Goal: Check status: Check status

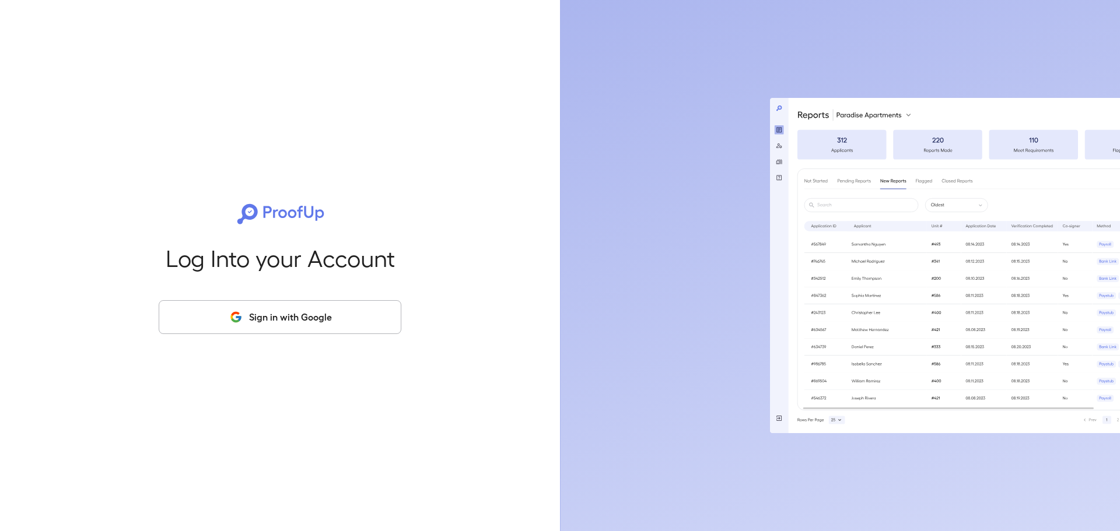
drag, startPoint x: 325, startPoint y: 292, endPoint x: 342, endPoint y: 324, distance: 36.0
click at [341, 322] on div "Log Into your Account Sign in with Google" at bounding box center [280, 265] width 522 height 531
click at [353, 327] on button "Sign in with Google" at bounding box center [280, 317] width 243 height 34
click at [350, 317] on button "Sign in with Google" at bounding box center [280, 317] width 243 height 34
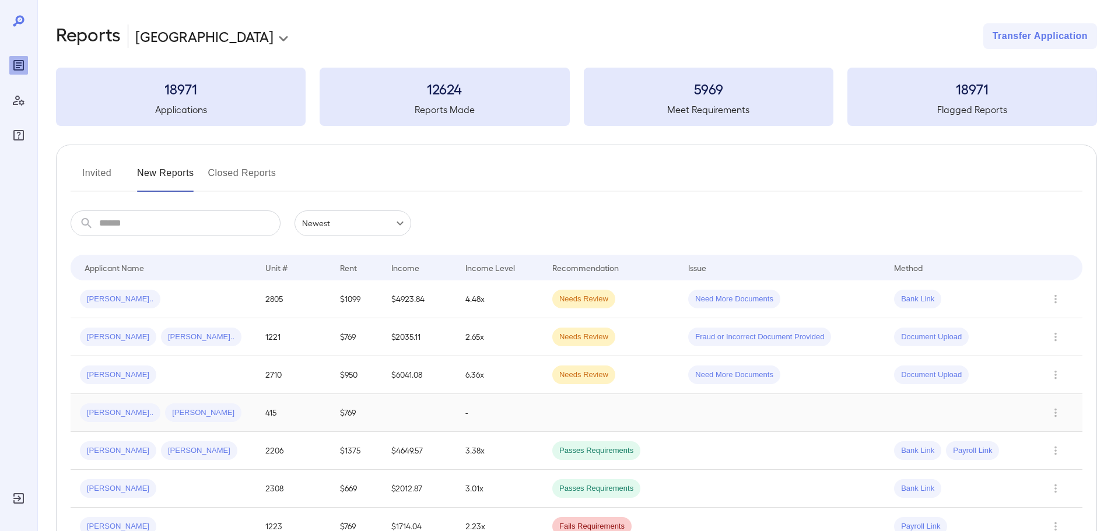
click at [240, 408] on div "Maribel N... James A..." at bounding box center [163, 412] width 167 height 19
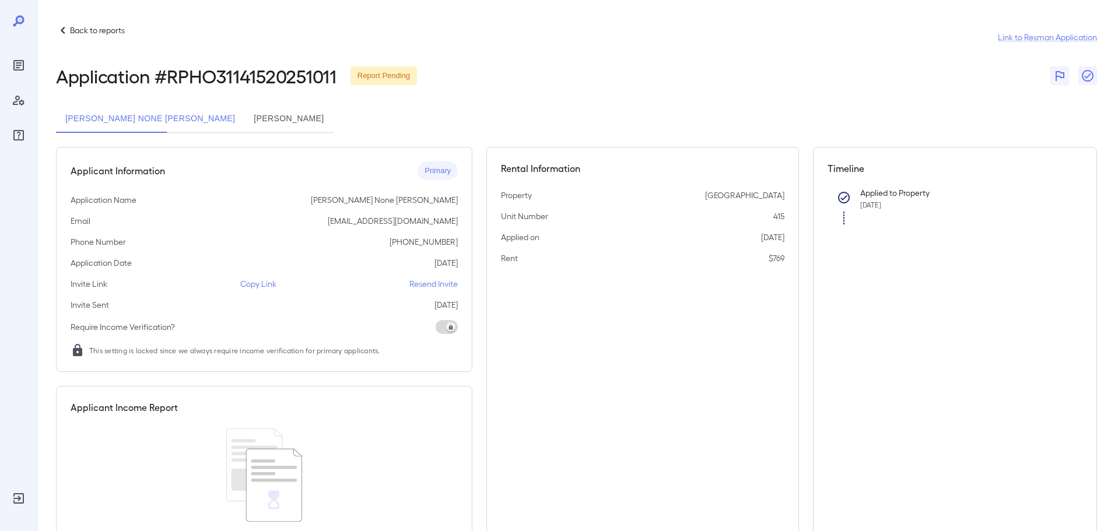
click at [244, 121] on button "[PERSON_NAME]" at bounding box center [288, 119] width 89 height 28
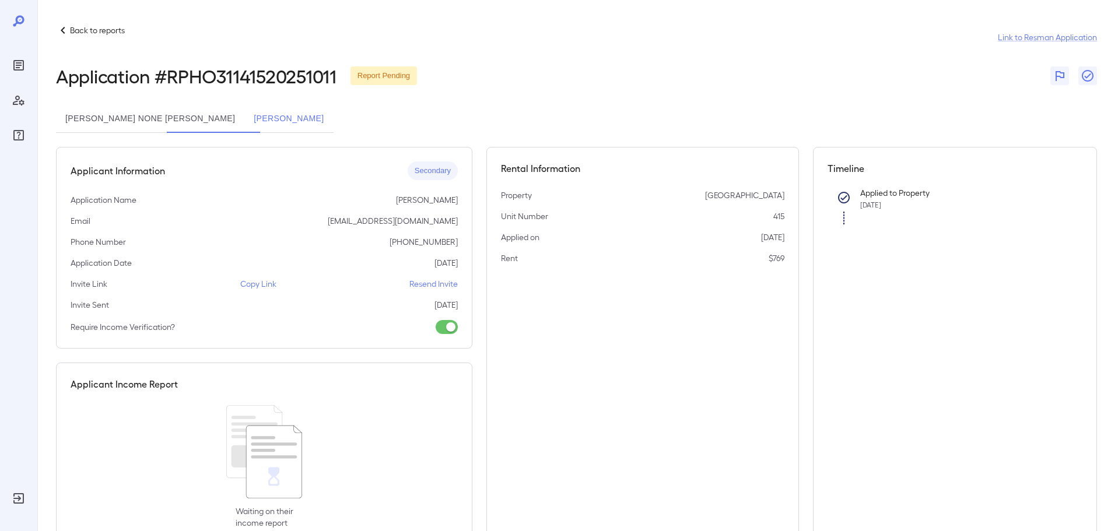
click at [141, 117] on button "[PERSON_NAME] None [PERSON_NAME]" at bounding box center [150, 119] width 188 height 28
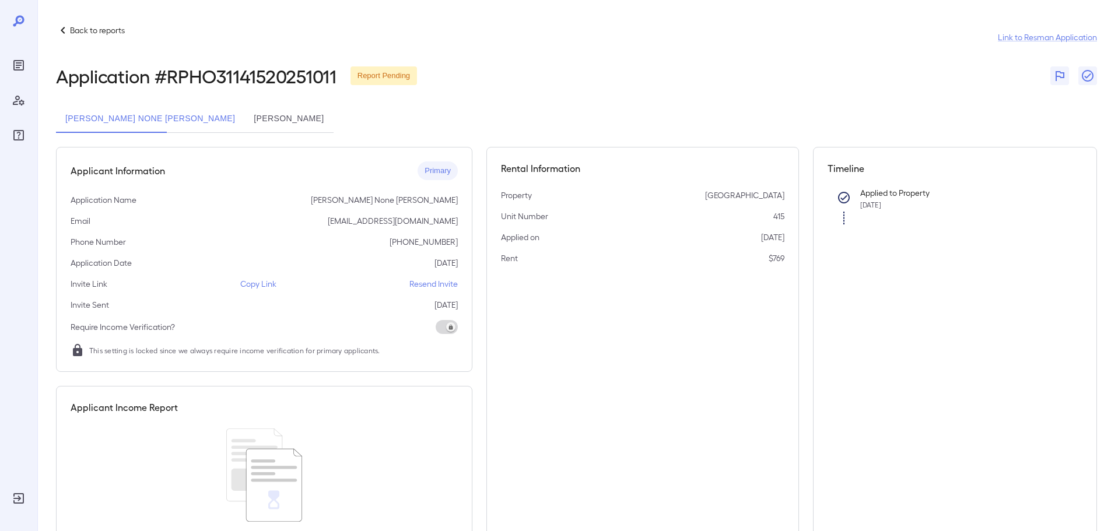
click at [244, 114] on button "[PERSON_NAME]" at bounding box center [288, 119] width 89 height 28
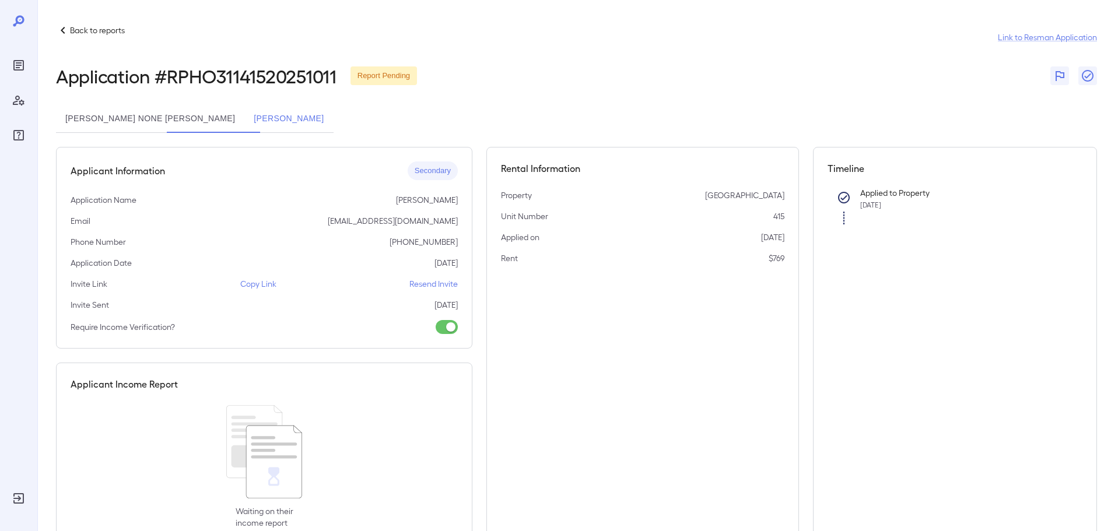
click at [138, 108] on button "[PERSON_NAME] None [PERSON_NAME]" at bounding box center [150, 119] width 188 height 28
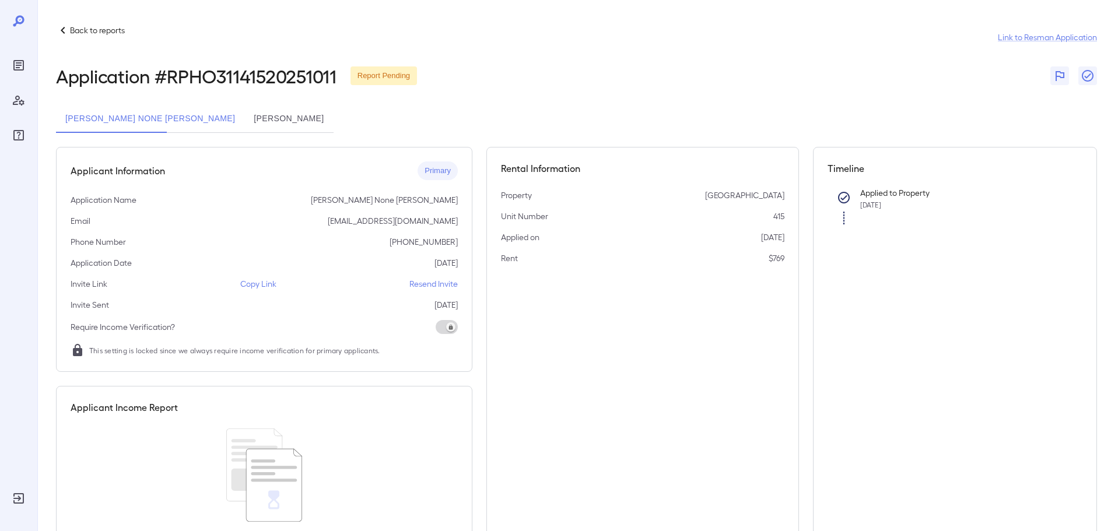
click at [606, 213] on div "Unit Number 415" at bounding box center [642, 216] width 283 height 12
click at [244, 113] on button "[PERSON_NAME]" at bounding box center [288, 119] width 89 height 28
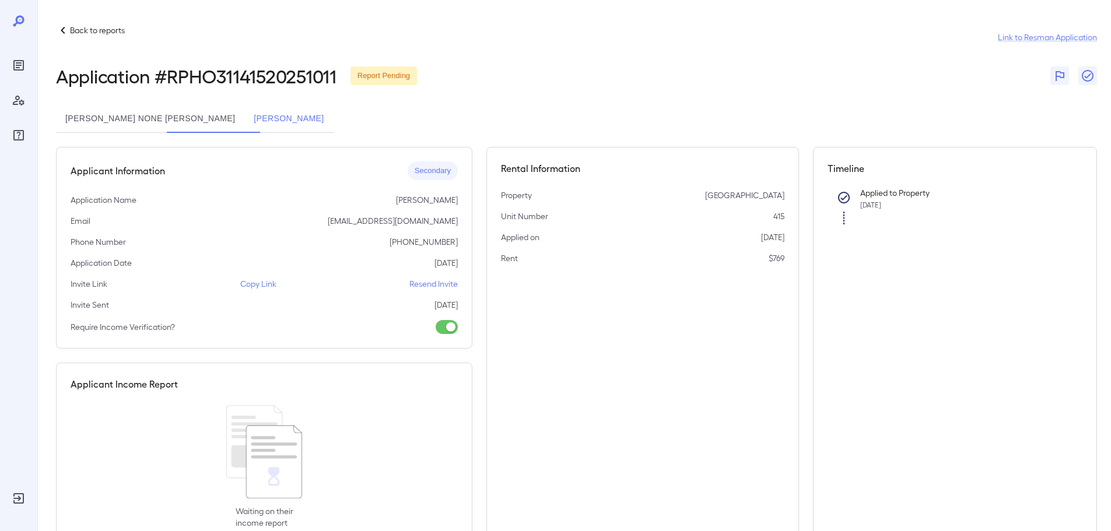
click at [124, 119] on button "[PERSON_NAME] None [PERSON_NAME]" at bounding box center [150, 119] width 188 height 28
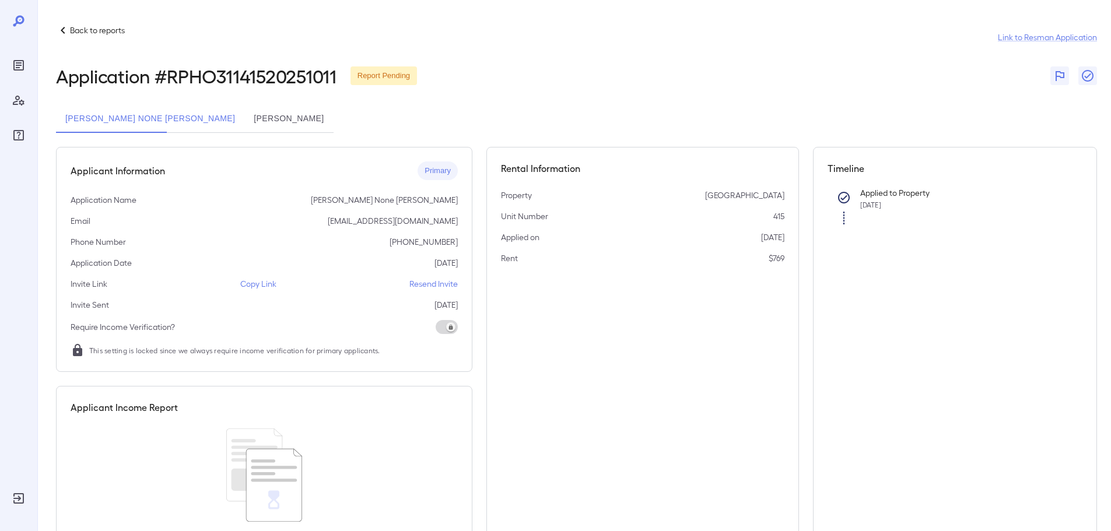
click at [244, 119] on button "[PERSON_NAME]" at bounding box center [288, 119] width 89 height 28
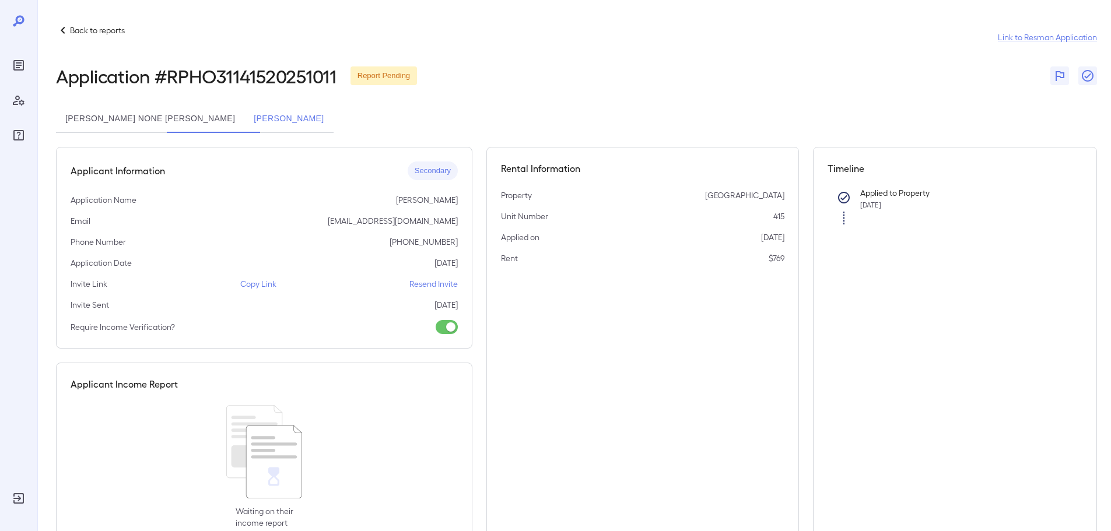
drag, startPoint x: 240, startPoint y: 286, endPoint x: 304, endPoint y: 377, distance: 110.8
drag, startPoint x: 304, startPoint y: 377, endPoint x: 246, endPoint y: 393, distance: 60.5
click at [246, 393] on div "Applicant Income Report Waiting on their income report" at bounding box center [264, 453] width 416 height 181
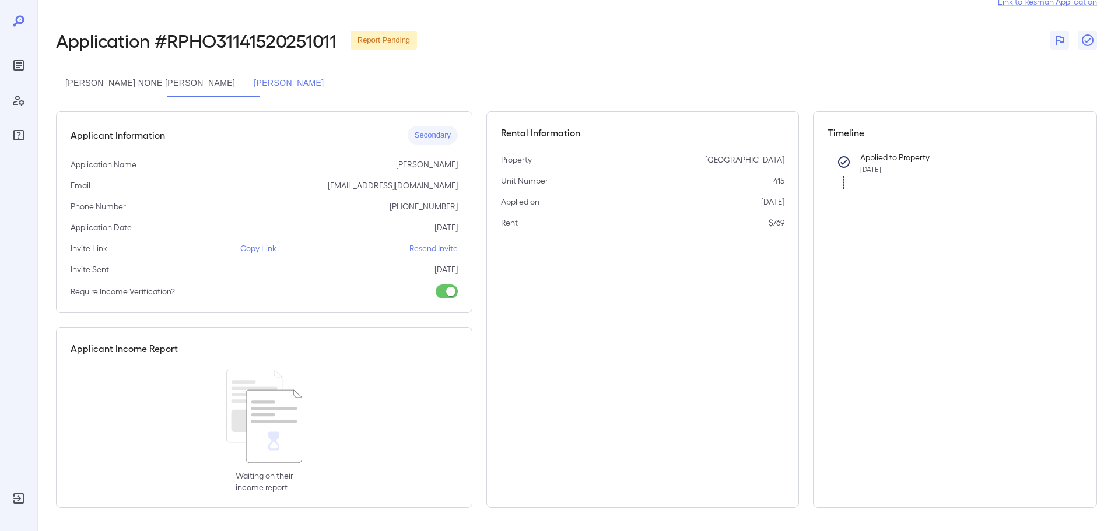
click at [135, 77] on button "[PERSON_NAME] None [PERSON_NAME]" at bounding box center [150, 83] width 188 height 28
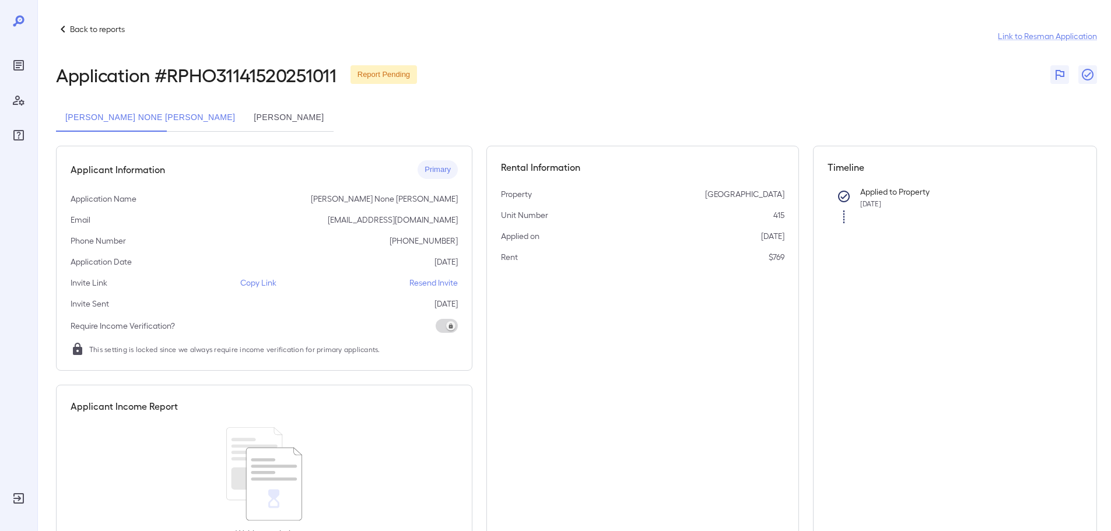
scroll to position [0, 0]
click at [67, 27] on icon at bounding box center [63, 30] width 14 height 14
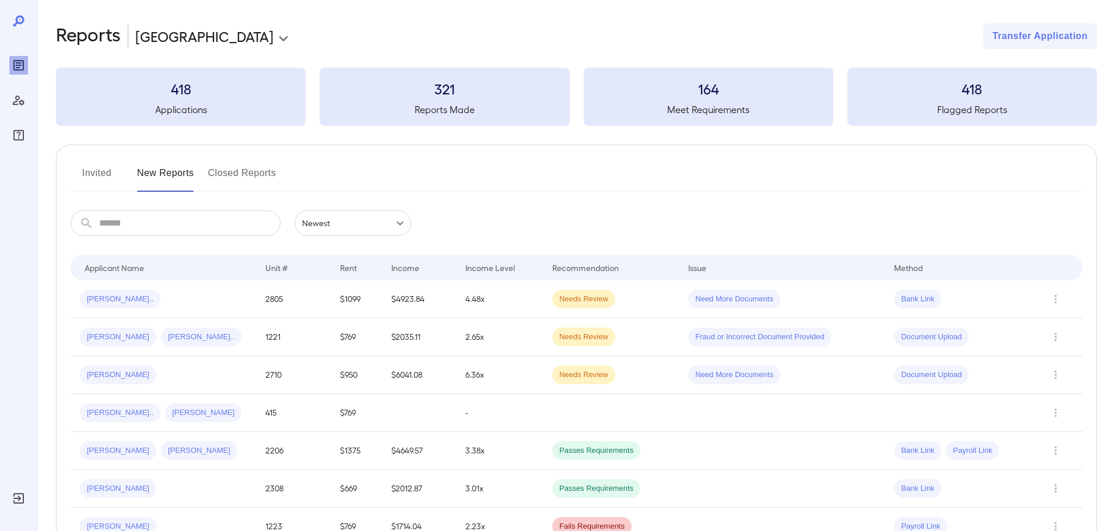
click at [98, 178] on button "Invited" at bounding box center [97, 178] width 52 height 28
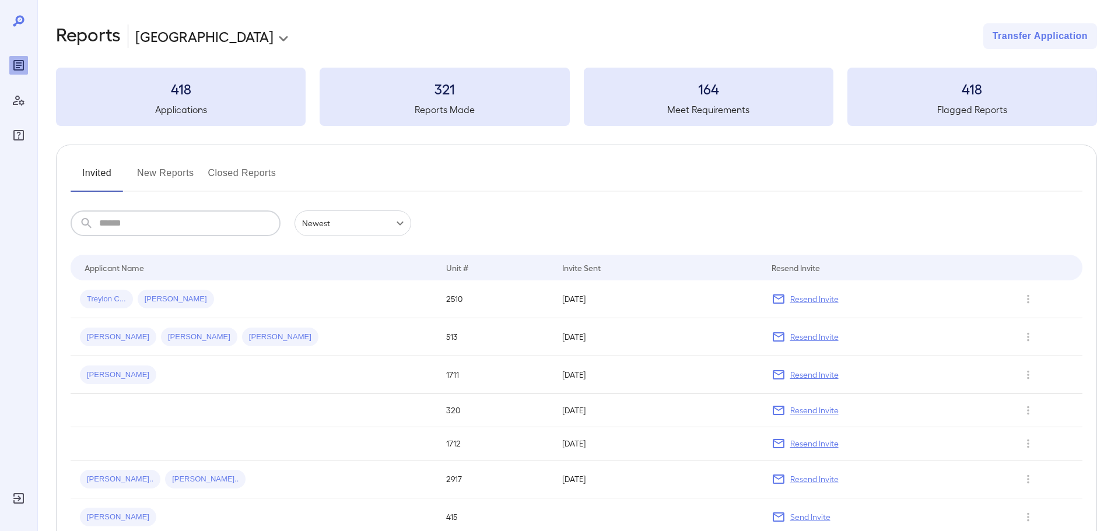
click at [174, 222] on input "text" at bounding box center [189, 223] width 181 height 26
click at [175, 171] on button "New Reports" at bounding box center [165, 178] width 57 height 28
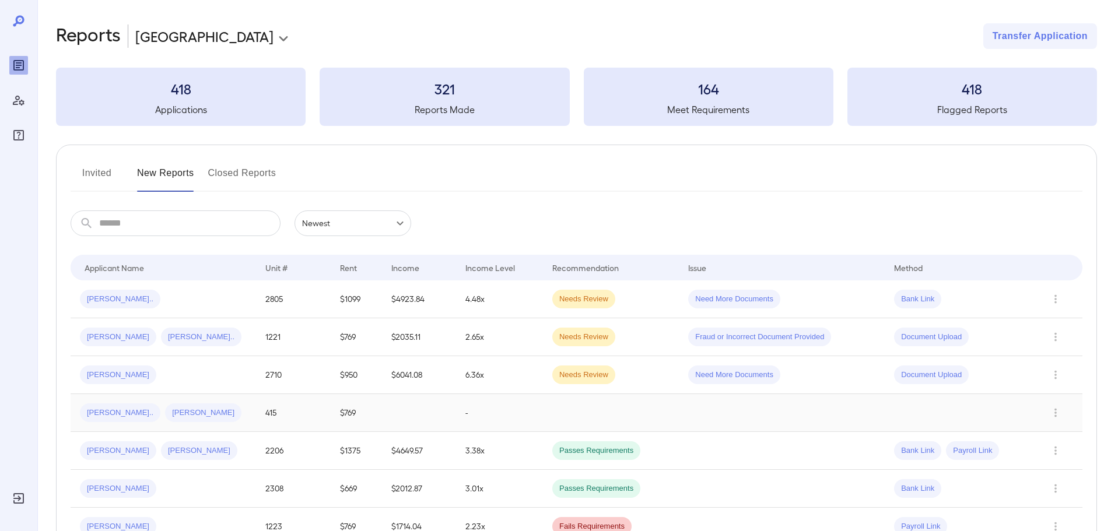
click at [213, 421] on div "Maribel N... James A..." at bounding box center [163, 412] width 167 height 19
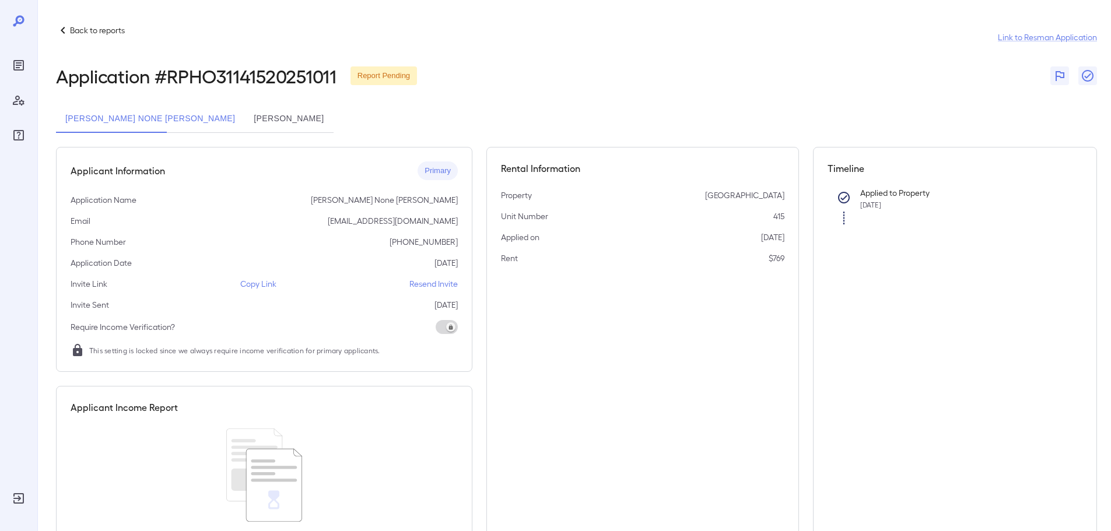
click at [244, 114] on button "[PERSON_NAME]" at bounding box center [288, 119] width 89 height 28
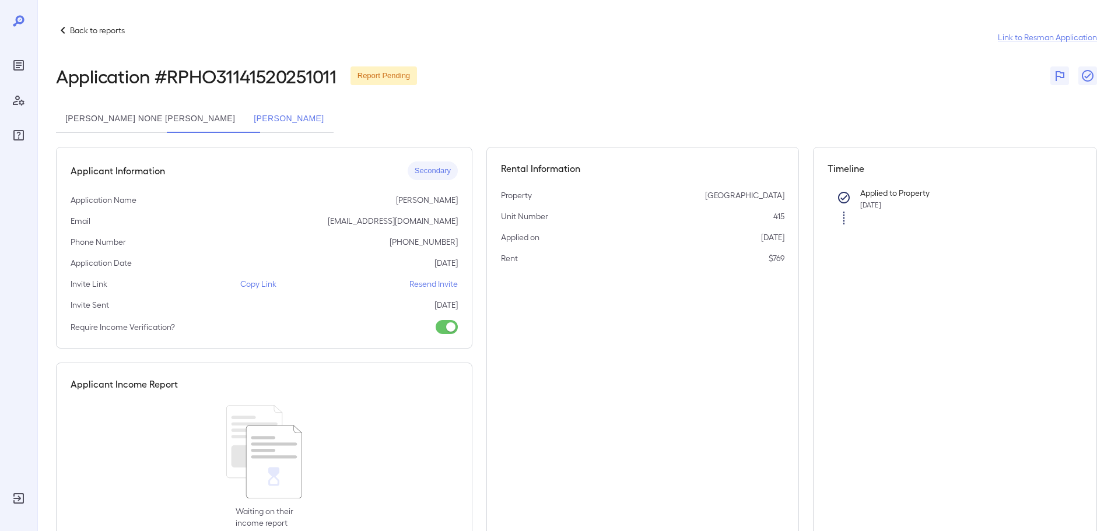
click at [145, 118] on button "[PERSON_NAME] None [PERSON_NAME]" at bounding box center [150, 119] width 188 height 28
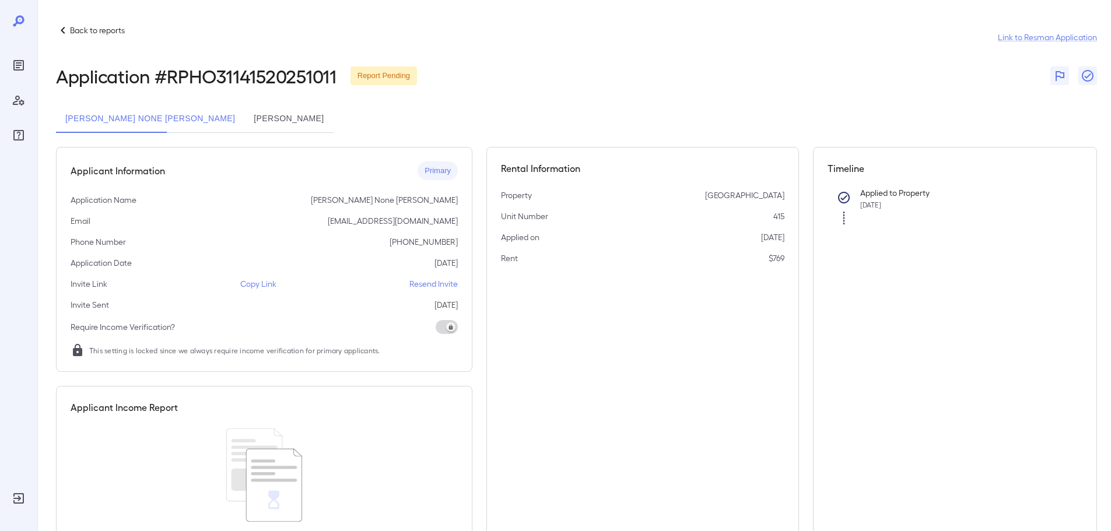
click at [244, 118] on button "[PERSON_NAME]" at bounding box center [288, 119] width 89 height 28
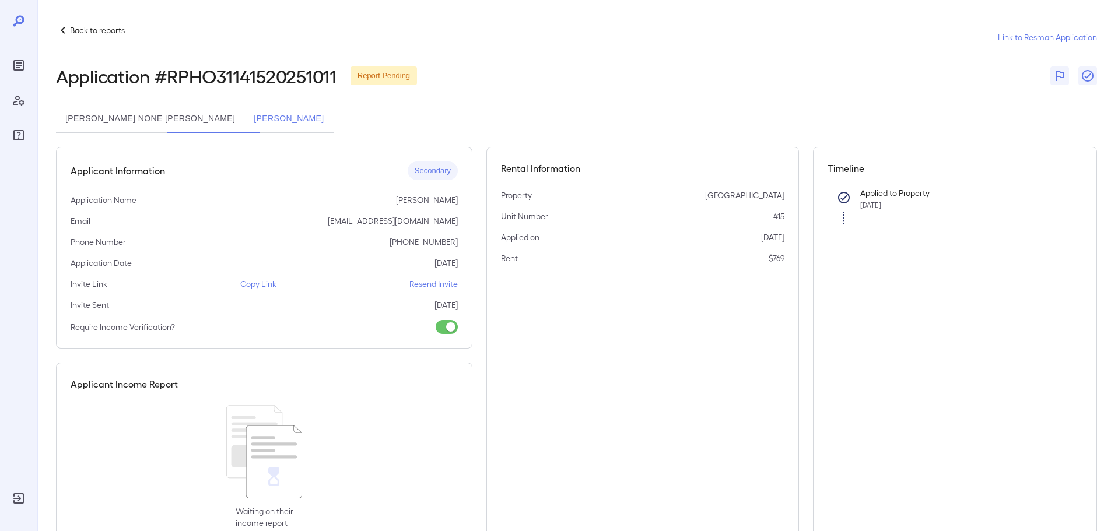
click at [110, 123] on button "[PERSON_NAME] None [PERSON_NAME]" at bounding box center [150, 119] width 188 height 28
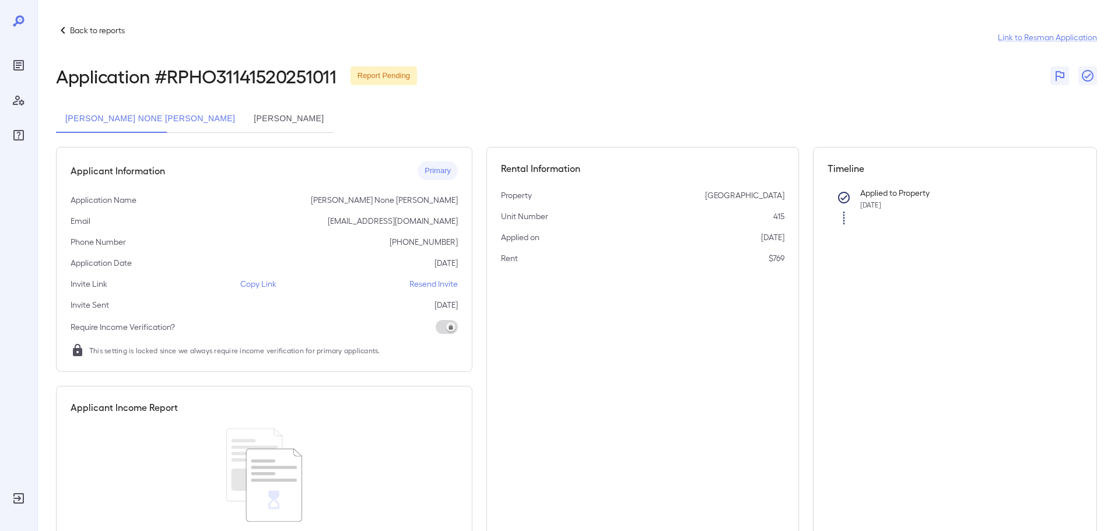
click at [244, 110] on button "[PERSON_NAME]" at bounding box center [288, 119] width 89 height 28
click at [244, 113] on button "[PERSON_NAME]" at bounding box center [288, 119] width 89 height 28
click at [244, 120] on button "[PERSON_NAME]" at bounding box center [288, 119] width 89 height 28
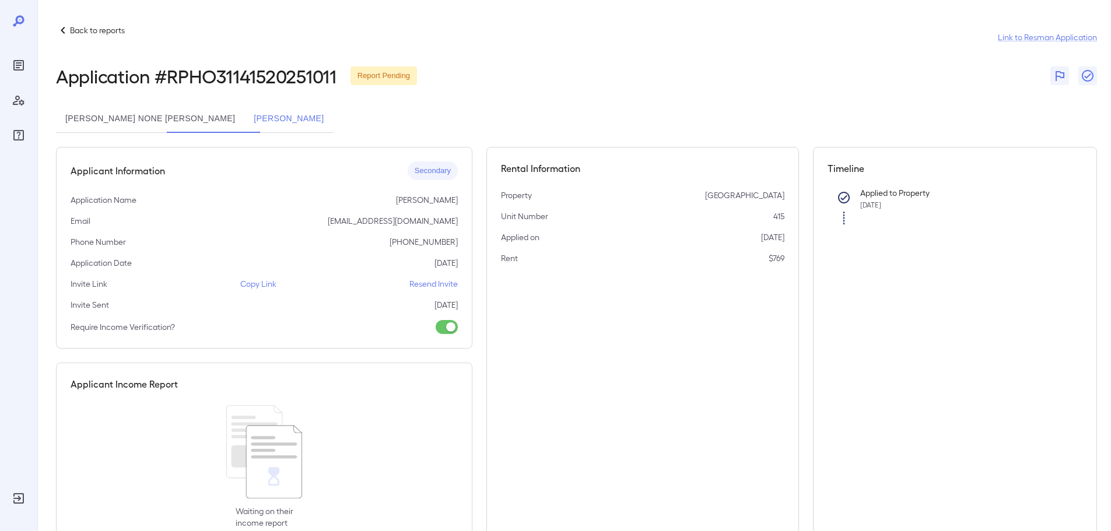
click at [99, 112] on button "[PERSON_NAME] None [PERSON_NAME]" at bounding box center [150, 119] width 188 height 28
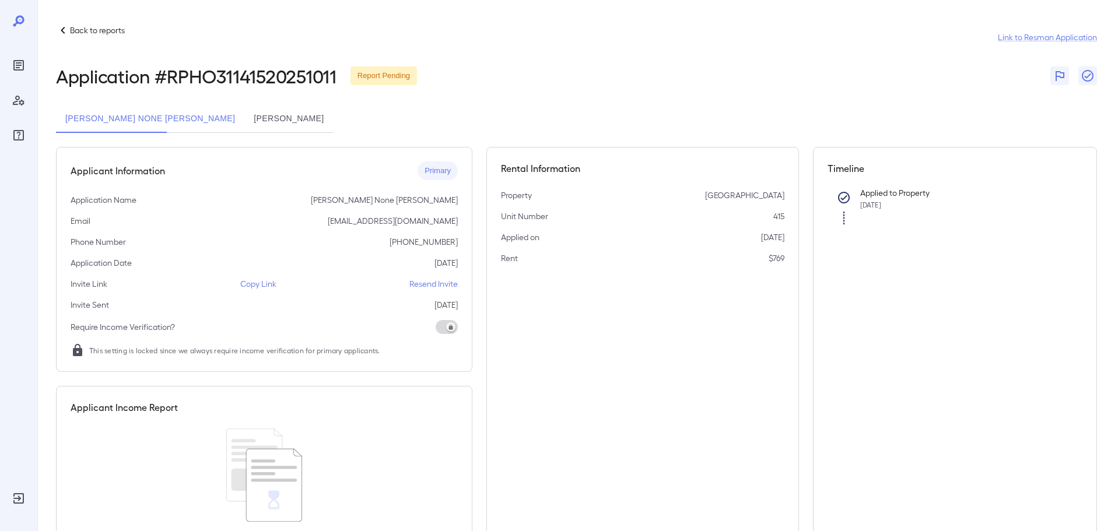
click at [244, 115] on button "[PERSON_NAME]" at bounding box center [288, 119] width 89 height 28
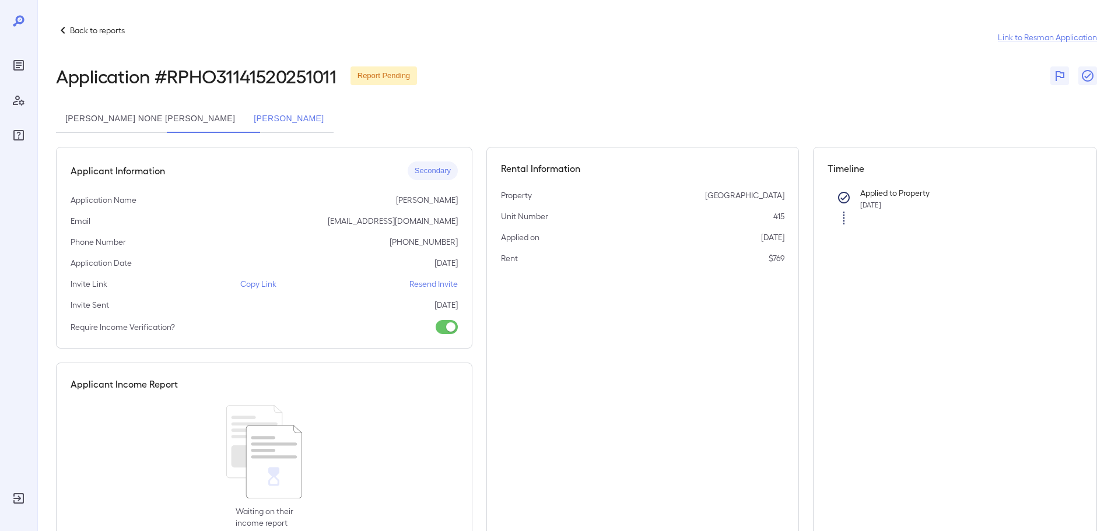
click at [71, 27] on p "Back to reports" at bounding box center [97, 30] width 55 height 12
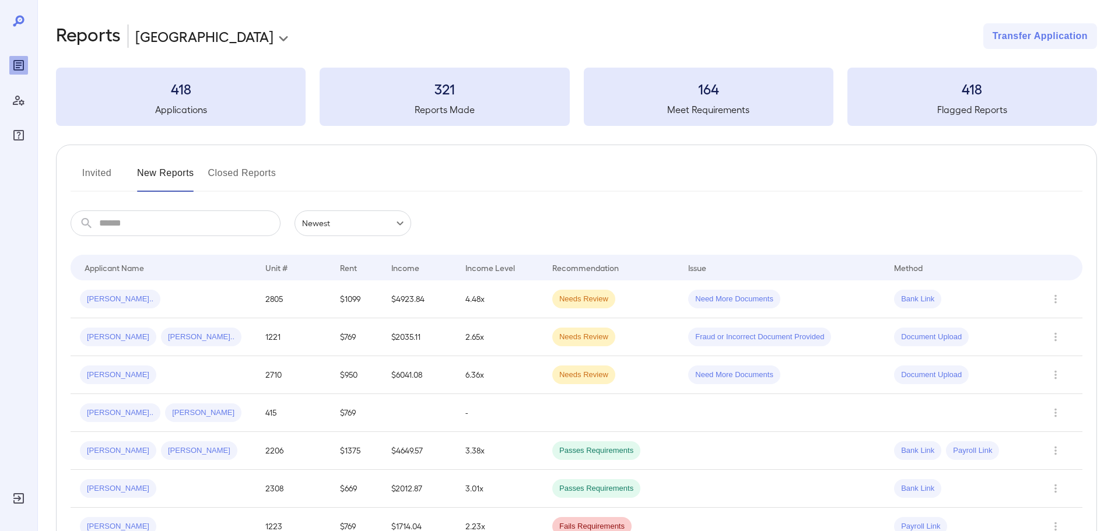
click at [238, 166] on button "Closed Reports" at bounding box center [242, 178] width 68 height 28
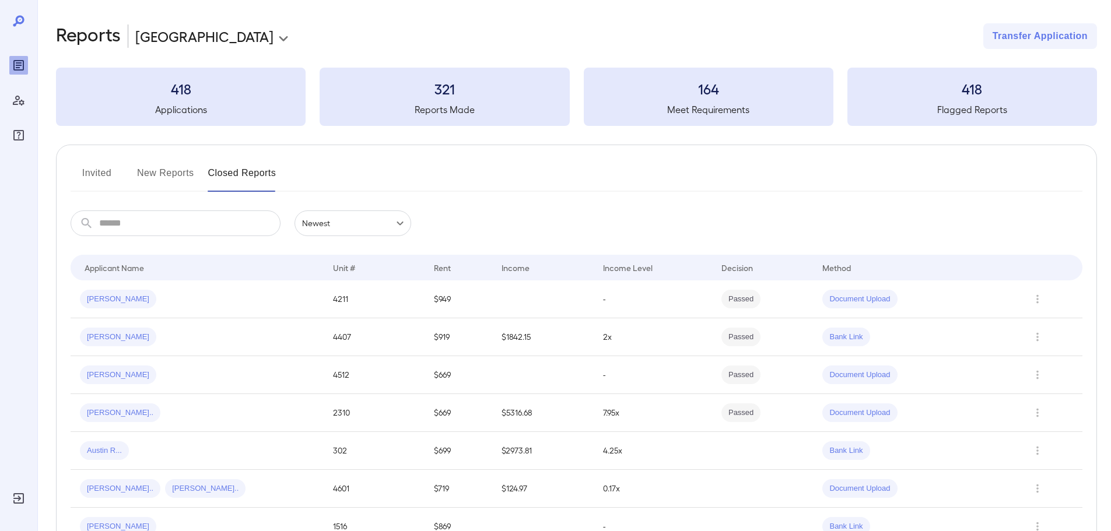
click at [154, 166] on button "New Reports" at bounding box center [165, 178] width 57 height 28
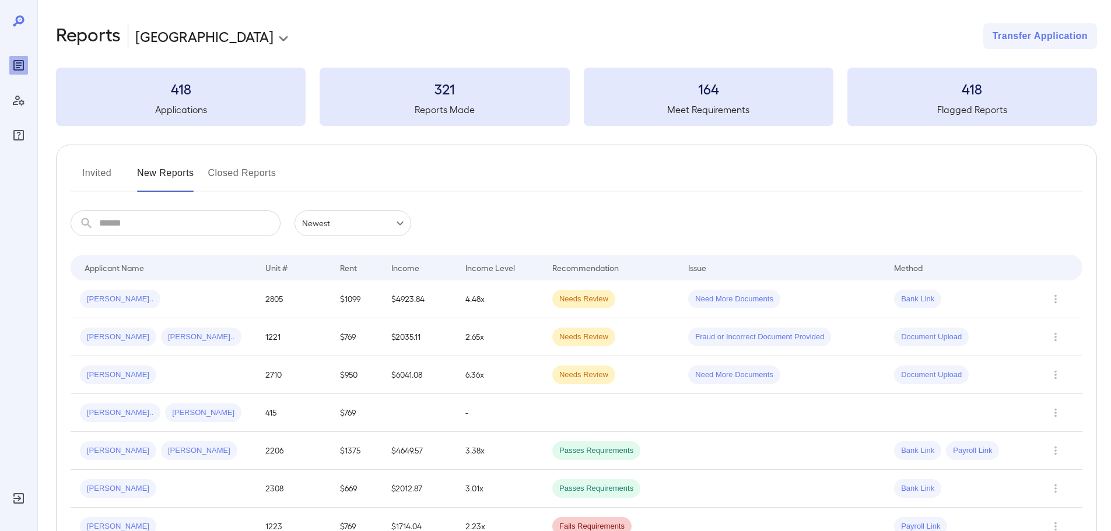
click at [101, 173] on button "Invited" at bounding box center [97, 178] width 52 height 28
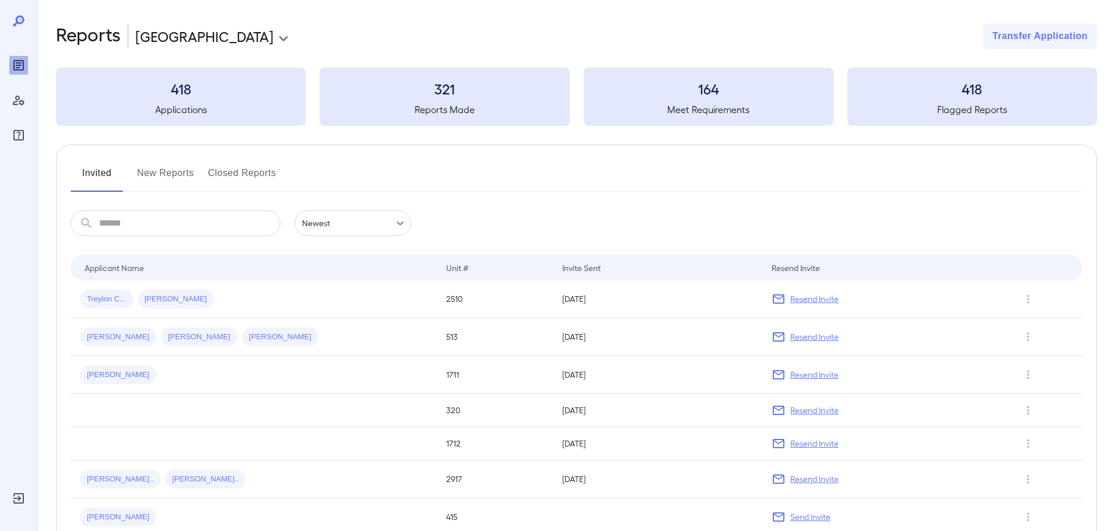
click at [156, 167] on button "New Reports" at bounding box center [165, 178] width 57 height 28
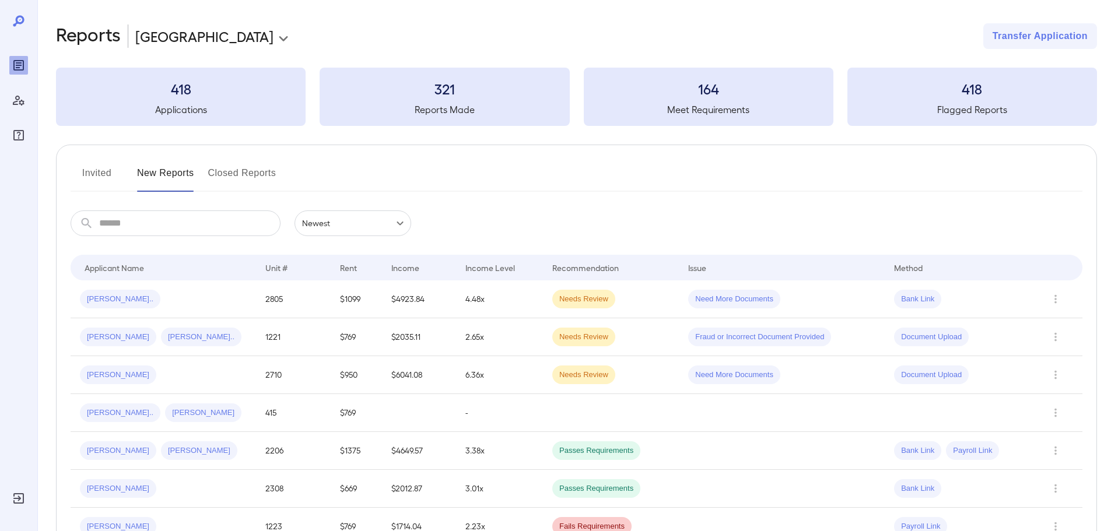
click at [100, 172] on button "Invited" at bounding box center [97, 178] width 52 height 28
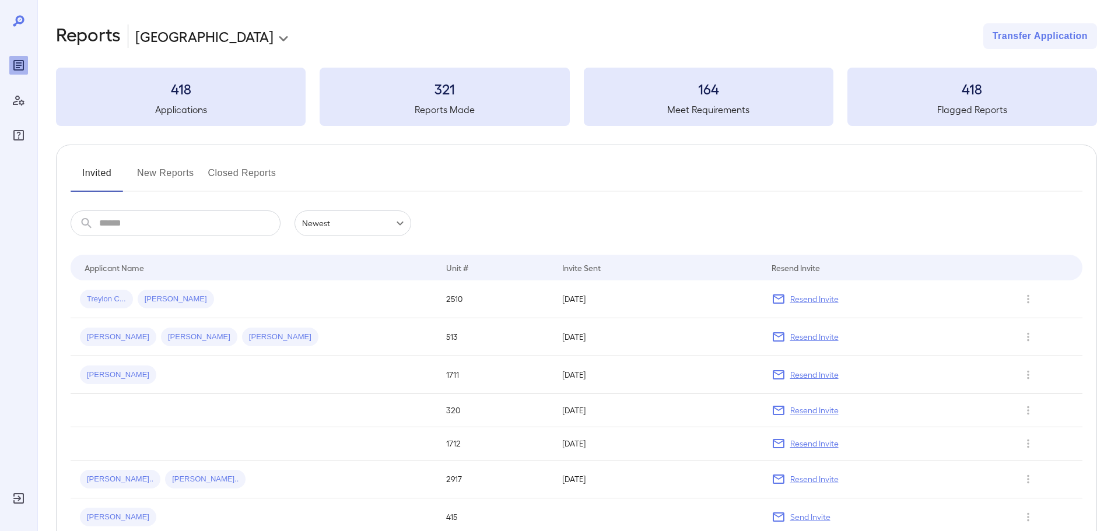
click at [156, 171] on button "New Reports" at bounding box center [165, 178] width 57 height 28
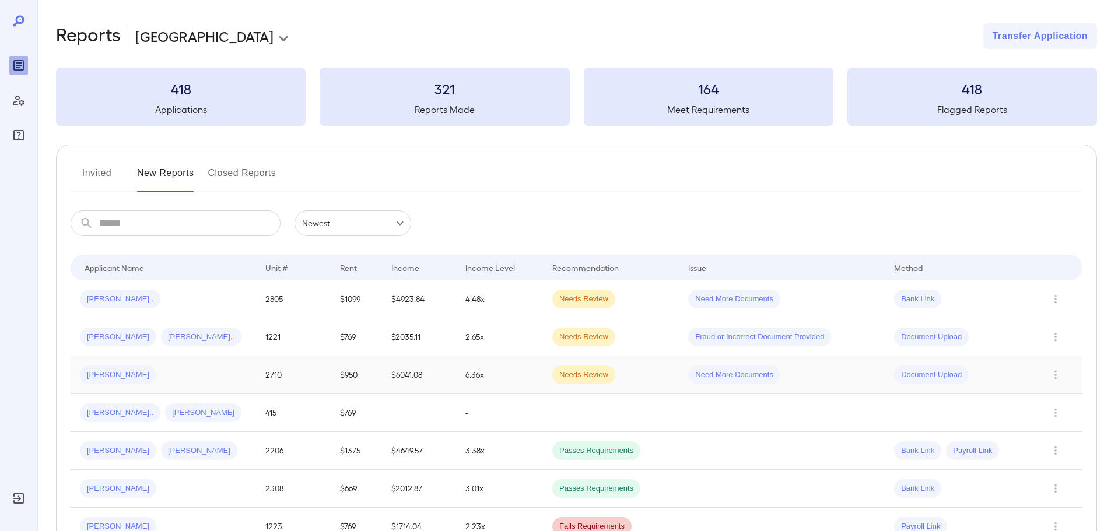
click at [191, 366] on div "[PERSON_NAME]" at bounding box center [163, 375] width 167 height 19
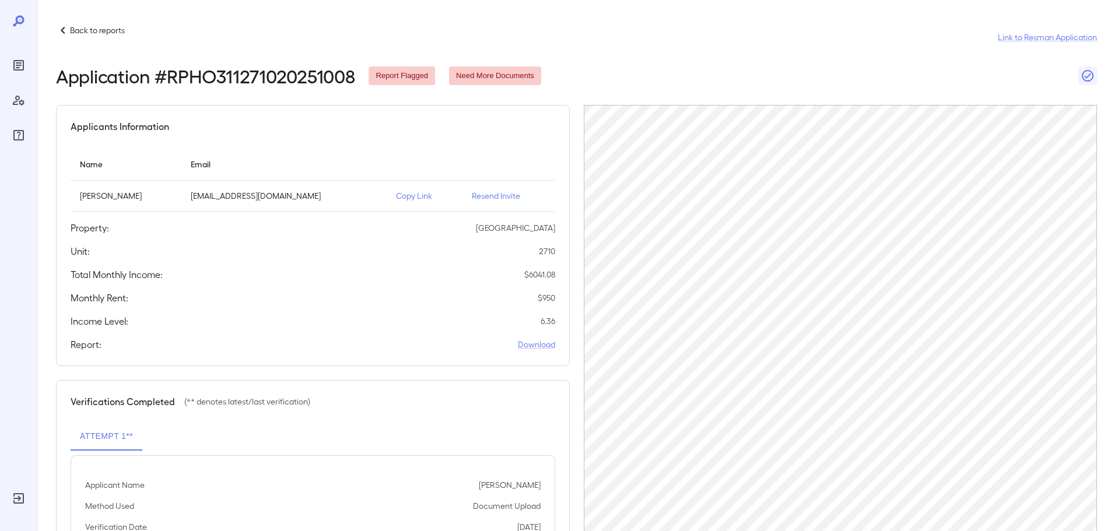
click at [61, 31] on icon at bounding box center [63, 30] width 14 height 14
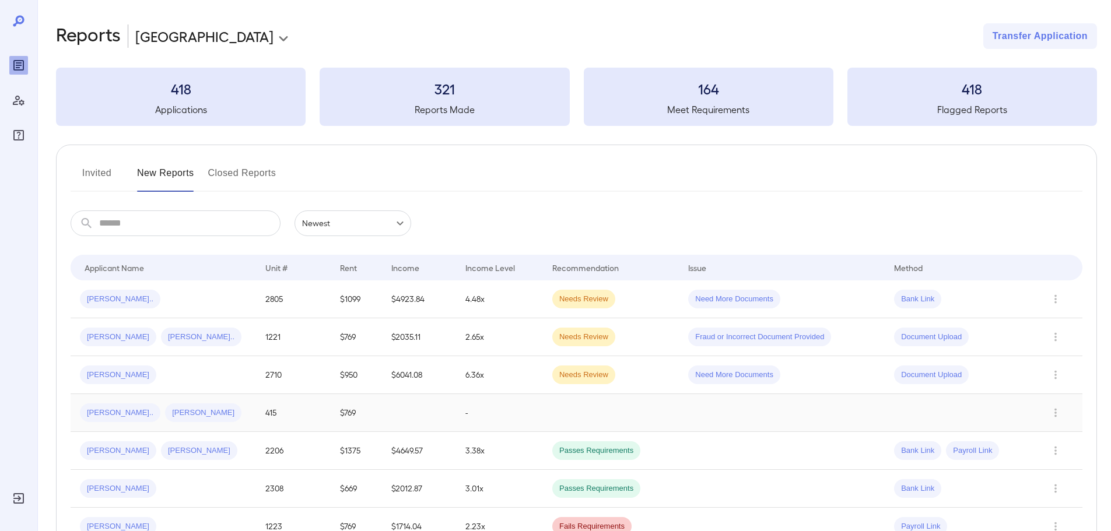
click at [215, 416] on div "Maribel N... James A..." at bounding box center [163, 412] width 167 height 19
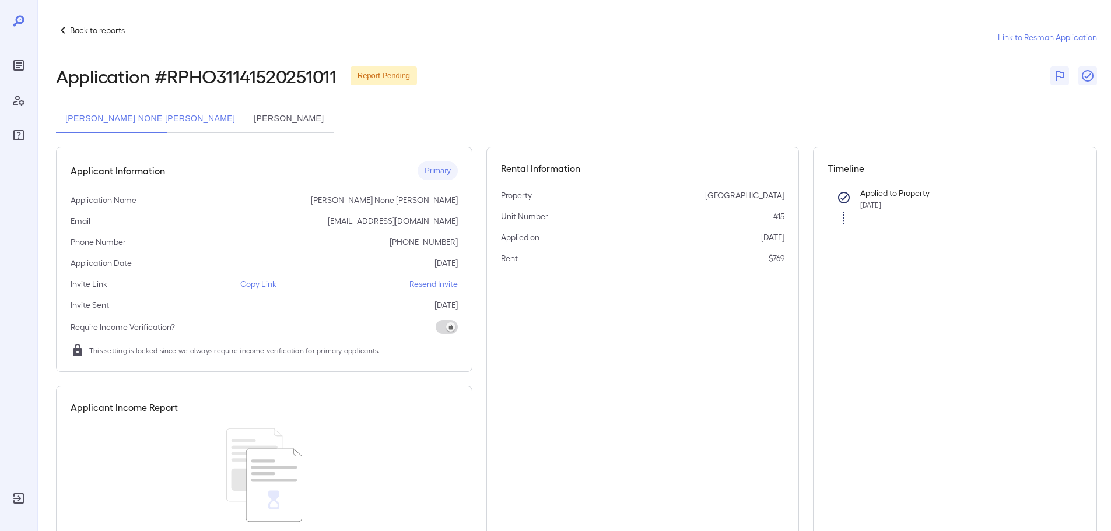
click at [244, 121] on button "[PERSON_NAME]" at bounding box center [288, 119] width 89 height 28
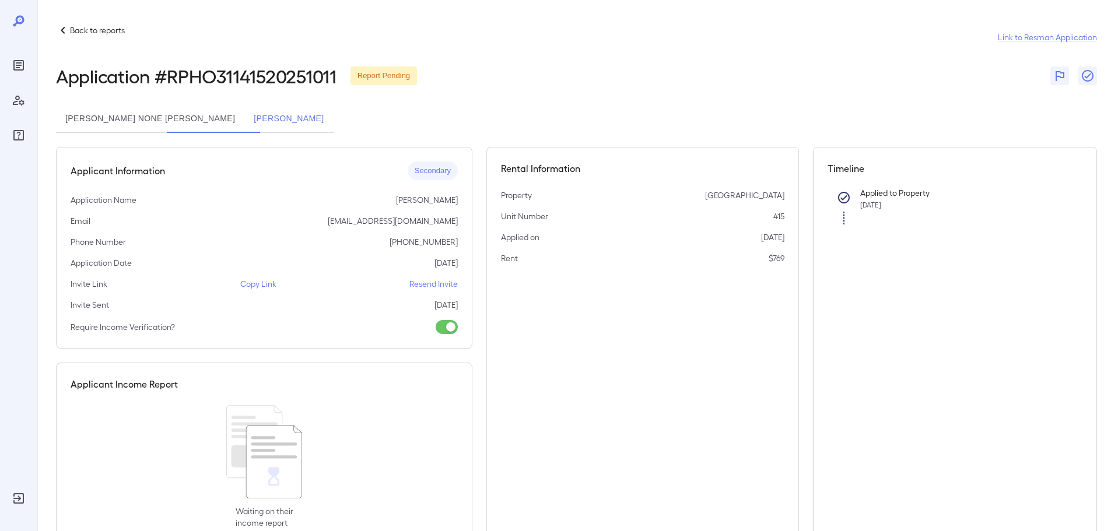
click at [134, 115] on button "[PERSON_NAME] None [PERSON_NAME]" at bounding box center [150, 119] width 188 height 28
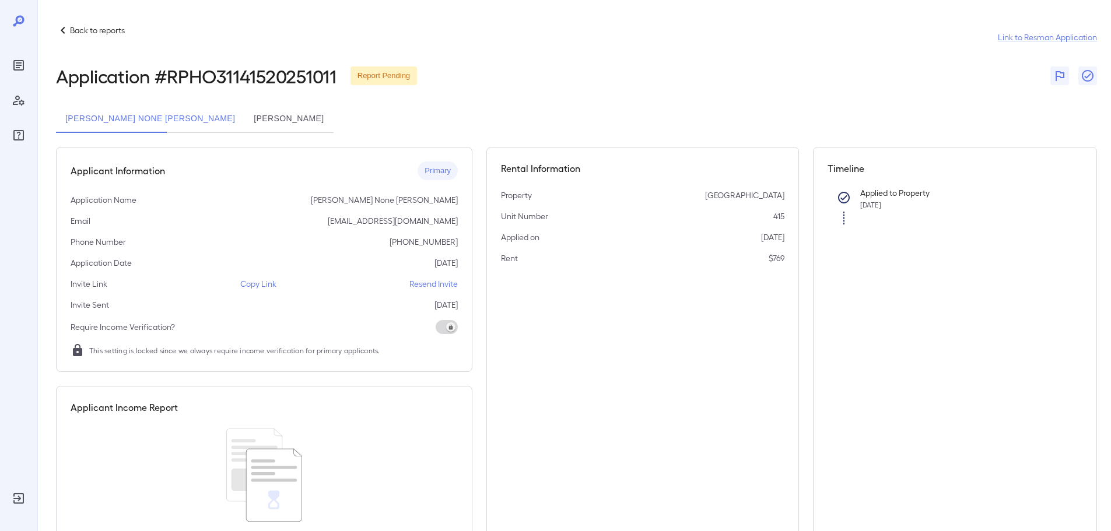
click at [244, 122] on button "[PERSON_NAME]" at bounding box center [288, 119] width 89 height 28
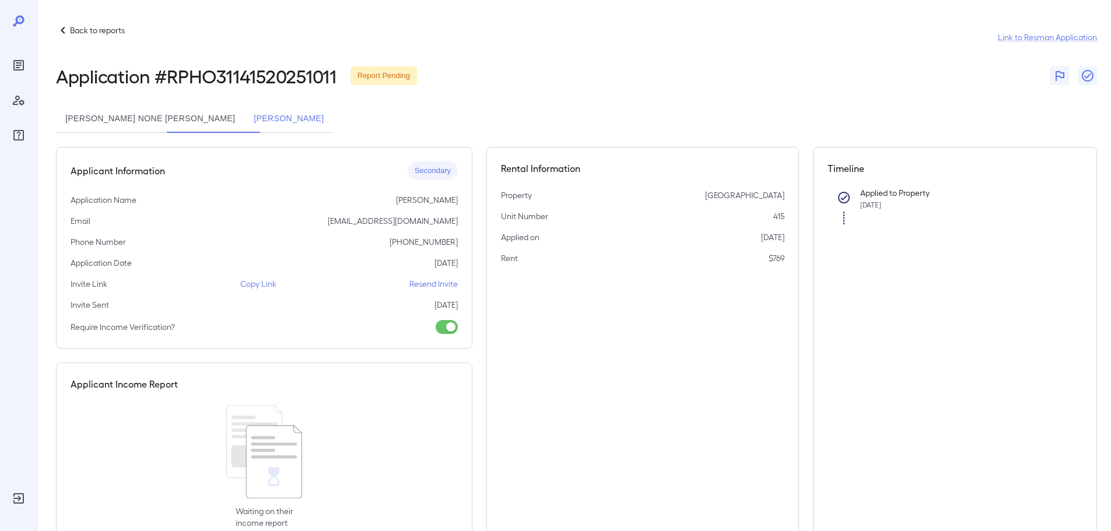
click at [144, 115] on button "[PERSON_NAME] None [PERSON_NAME]" at bounding box center [150, 119] width 188 height 28
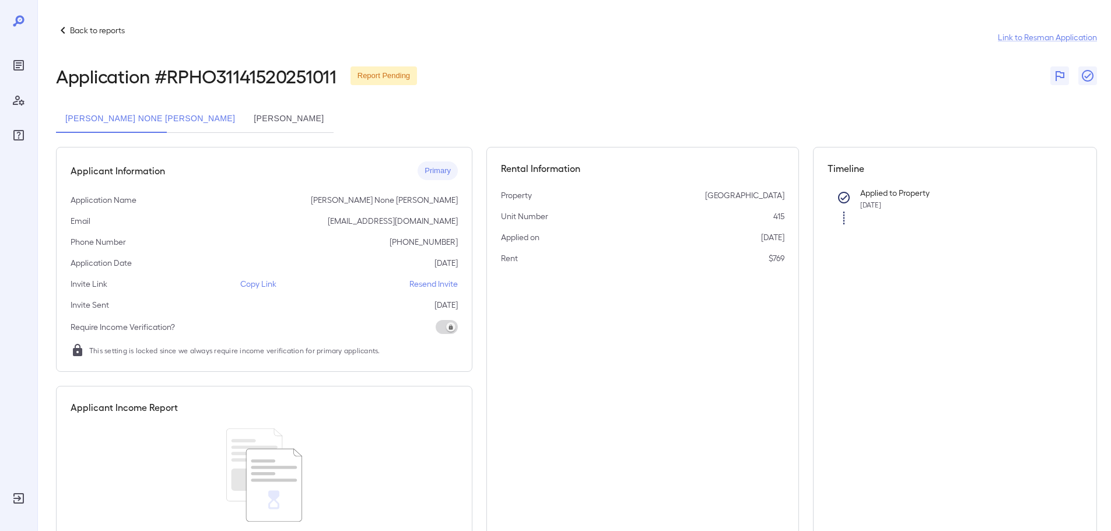
click at [244, 120] on button "[PERSON_NAME]" at bounding box center [288, 119] width 89 height 28
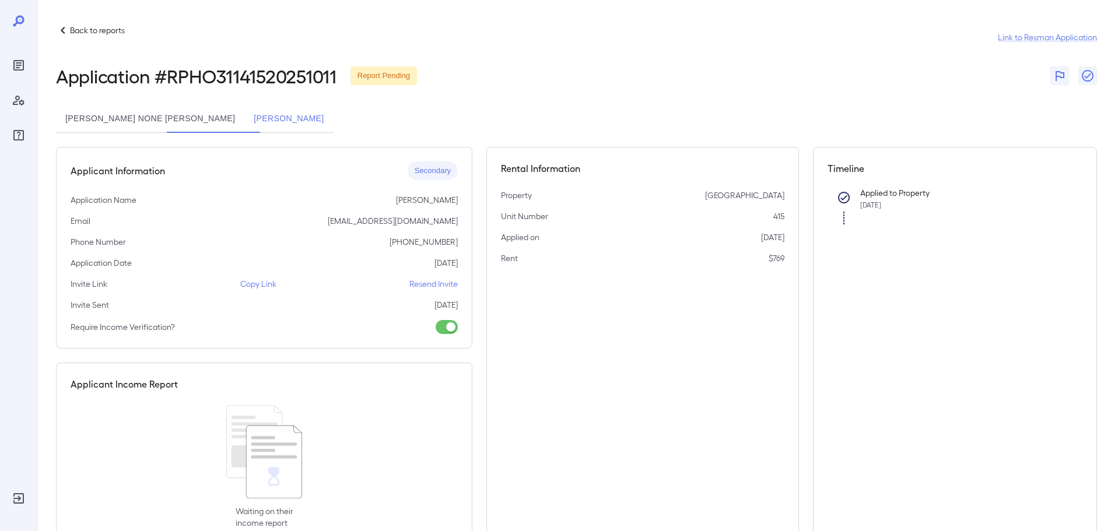
drag, startPoint x: 182, startPoint y: 121, endPoint x: 229, endPoint y: 47, distance: 87.3
click at [229, 47] on div "Back to reports Link to Resman Application" at bounding box center [576, 37] width 1041 height 28
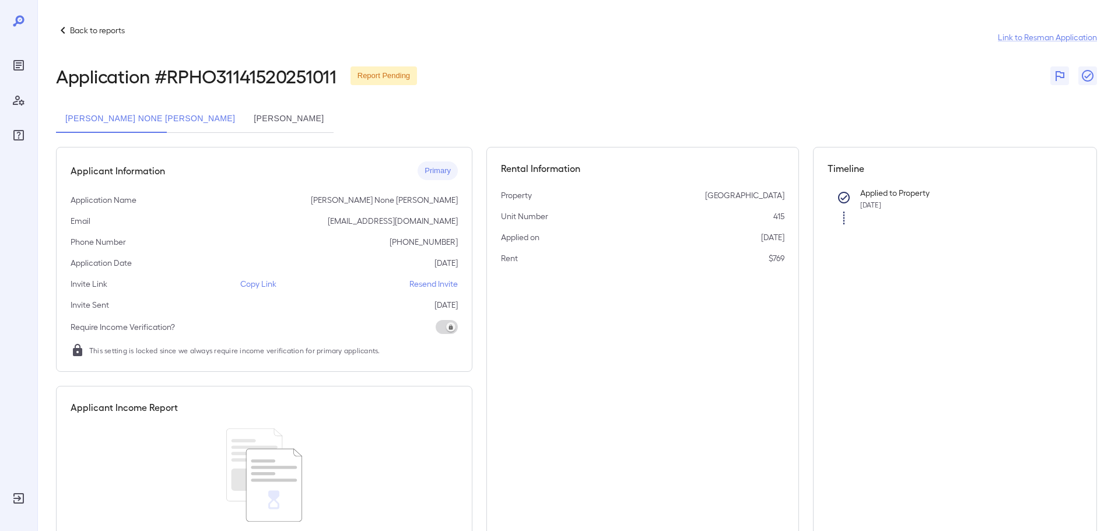
click at [244, 121] on button "[PERSON_NAME]" at bounding box center [288, 119] width 89 height 28
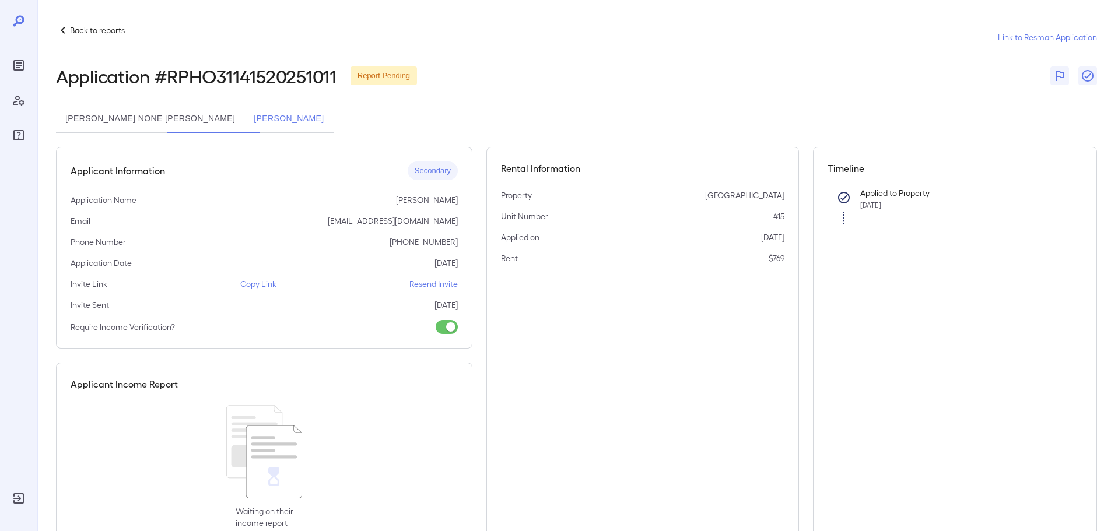
click at [135, 113] on button "[PERSON_NAME] None [PERSON_NAME]" at bounding box center [150, 119] width 188 height 28
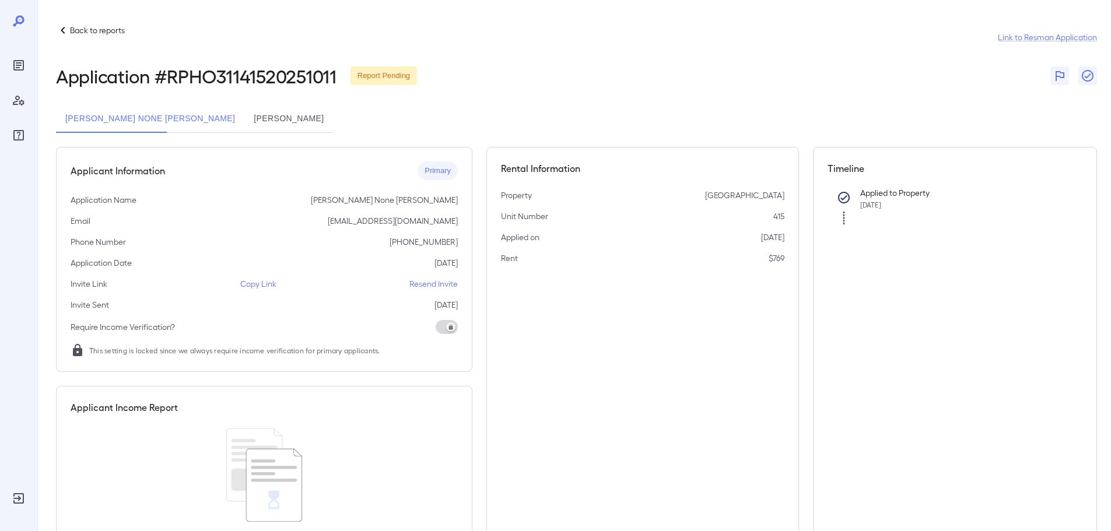
click at [244, 110] on button "[PERSON_NAME]" at bounding box center [288, 119] width 89 height 28
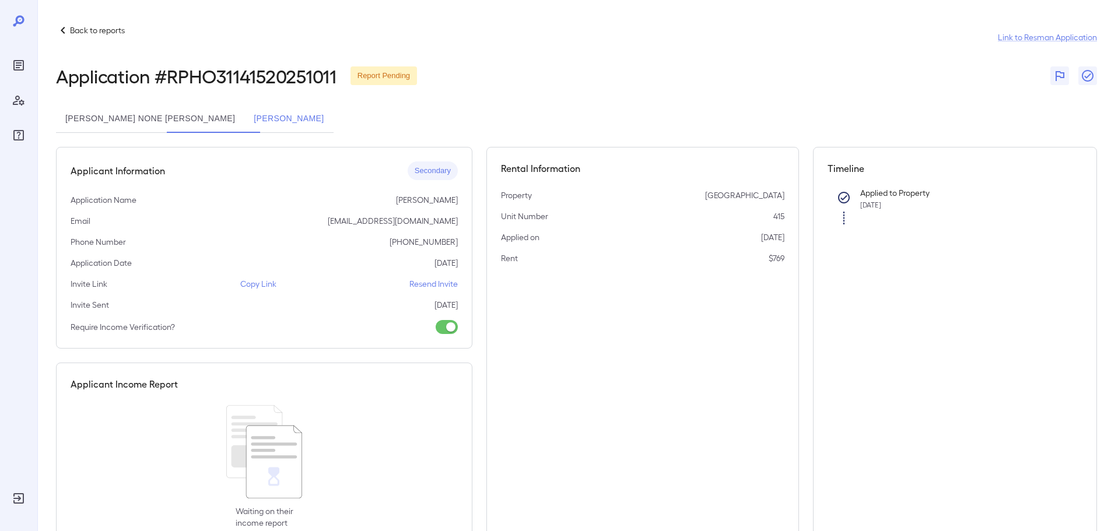
click at [147, 121] on button "[PERSON_NAME] None [PERSON_NAME]" at bounding box center [150, 119] width 188 height 28
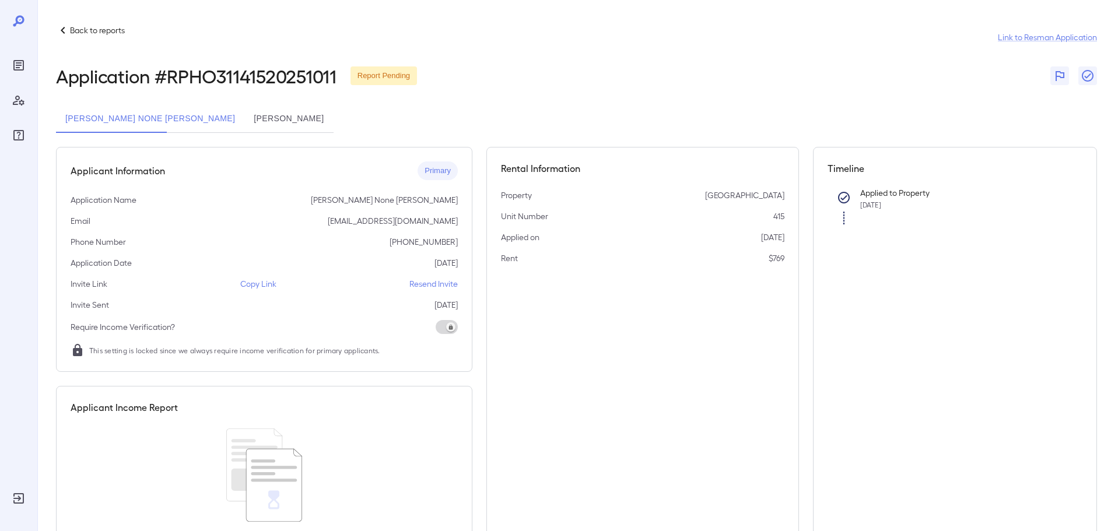
click at [62, 30] on icon at bounding box center [63, 30] width 14 height 14
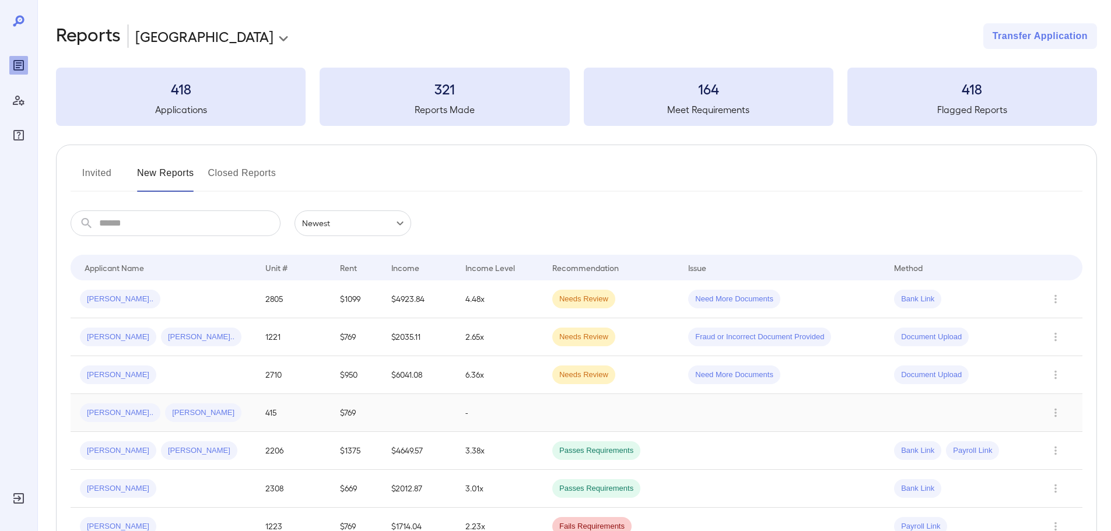
click at [271, 416] on td "415" at bounding box center [293, 413] width 74 height 38
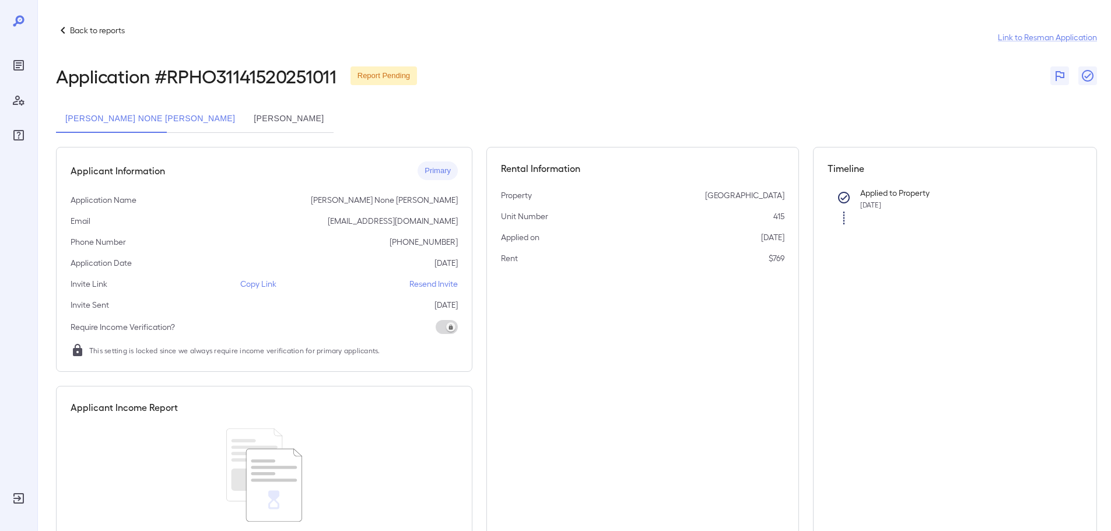
click at [244, 120] on button "[PERSON_NAME]" at bounding box center [288, 119] width 89 height 28
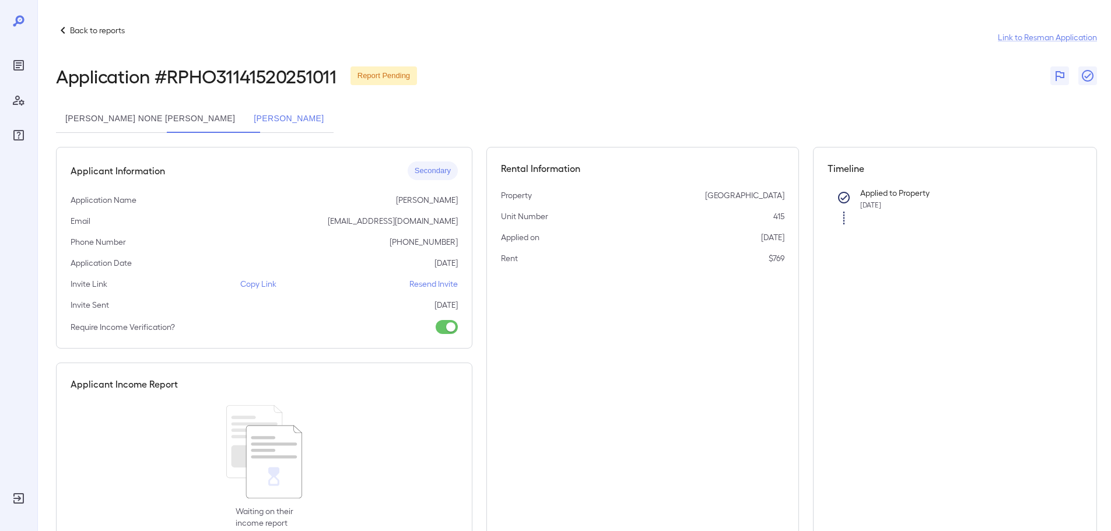
click at [120, 122] on button "[PERSON_NAME] None [PERSON_NAME]" at bounding box center [150, 119] width 188 height 28
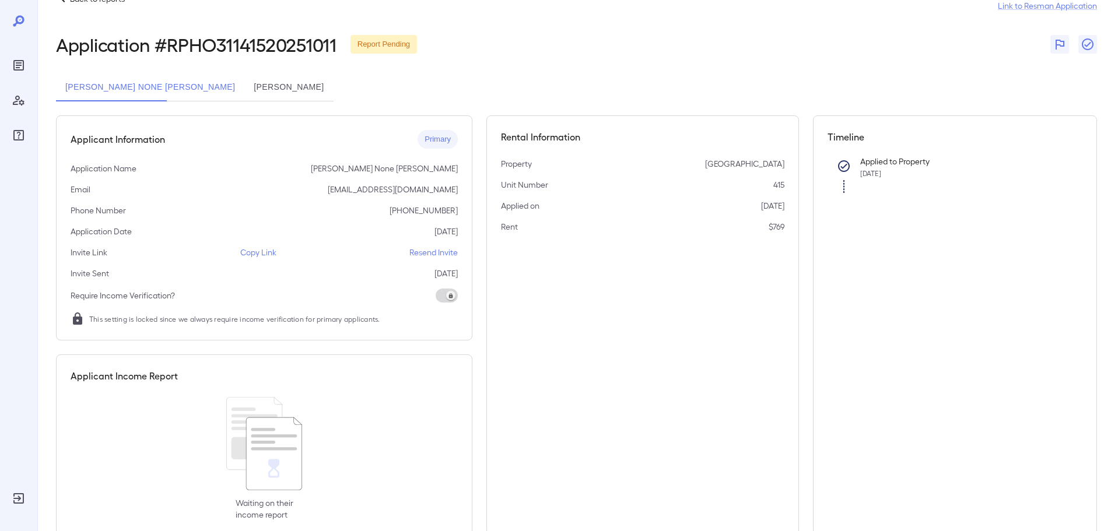
scroll to position [59, 0]
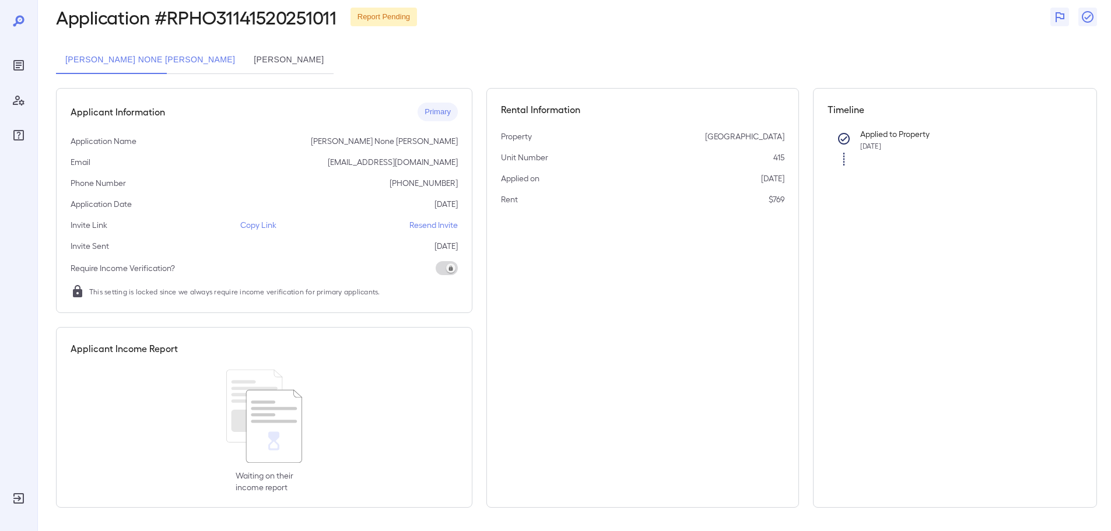
click at [244, 55] on button "[PERSON_NAME]" at bounding box center [288, 60] width 89 height 28
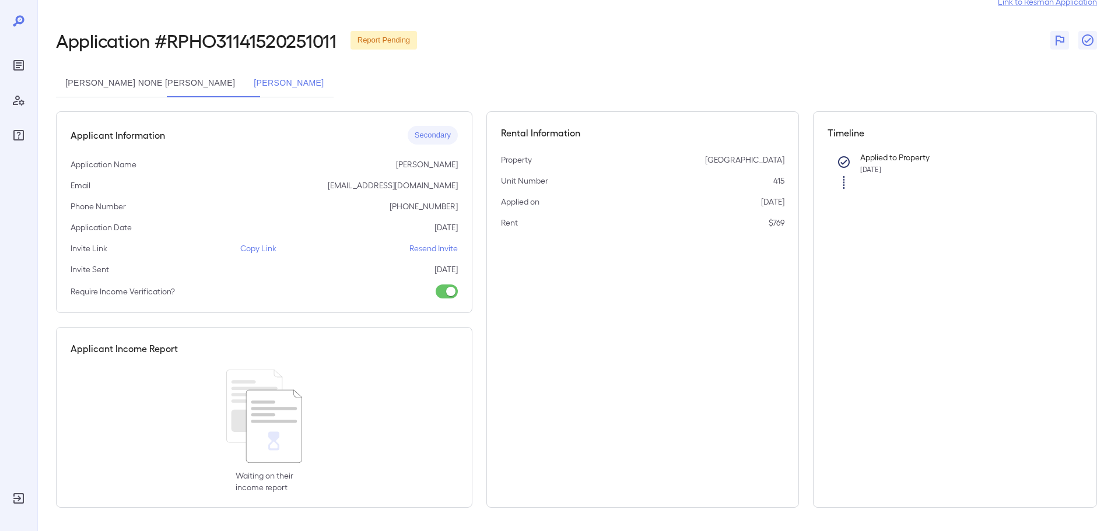
scroll to position [36, 0]
click at [120, 82] on button "[PERSON_NAME] None [PERSON_NAME]" at bounding box center [150, 83] width 188 height 28
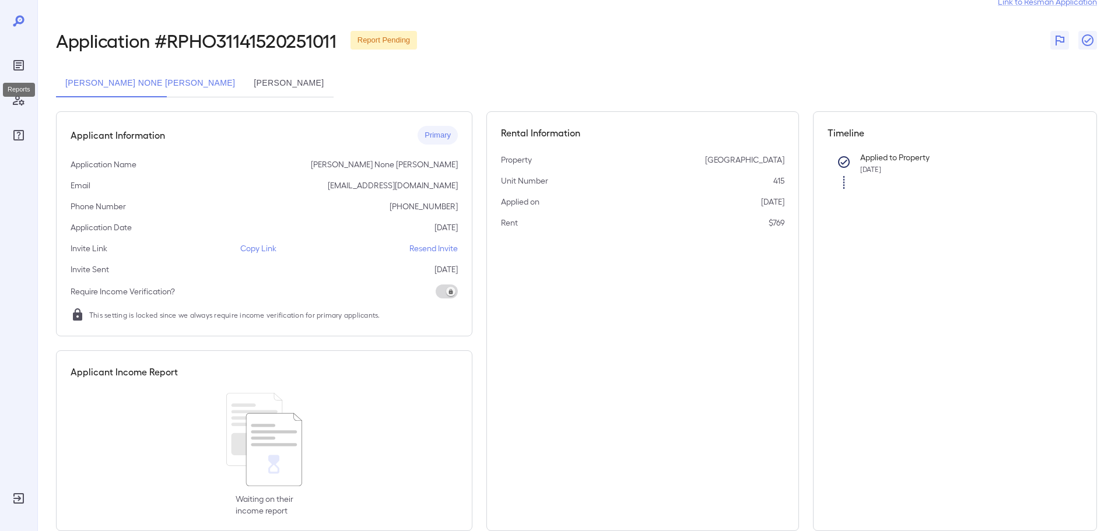
click at [23, 58] on icon "Reports" at bounding box center [19, 65] width 14 height 14
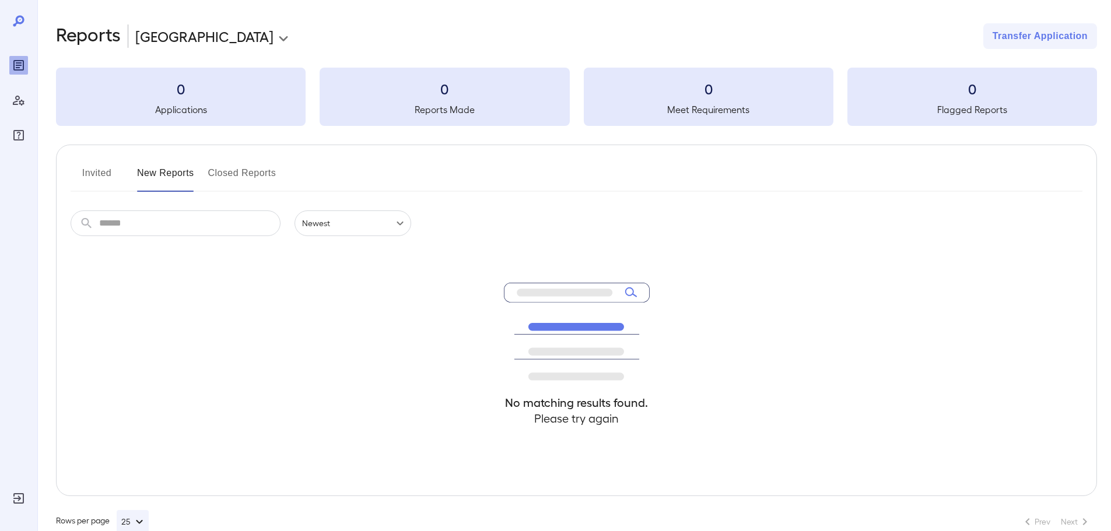
scroll to position [26, 0]
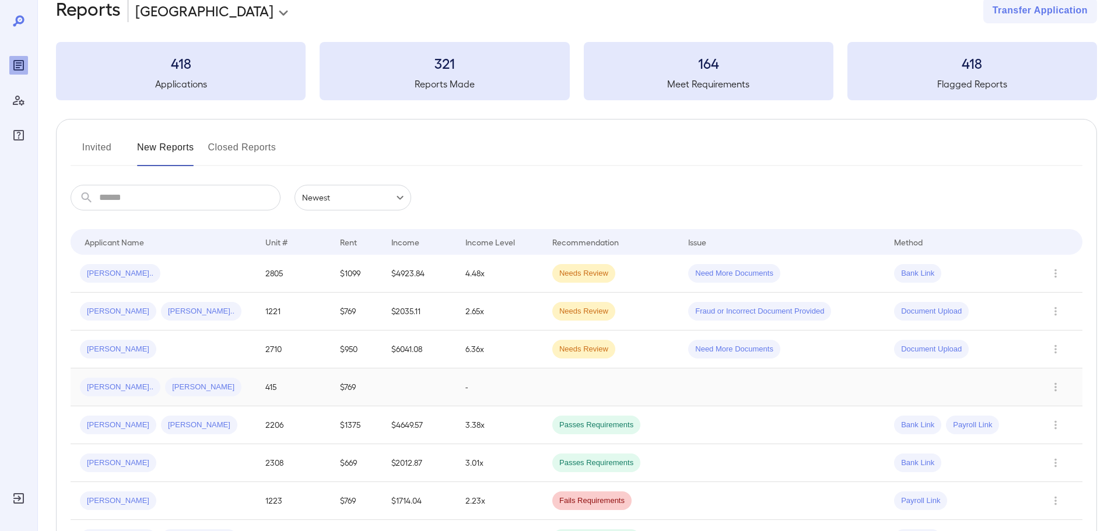
click at [606, 398] on td at bounding box center [611, 388] width 136 height 38
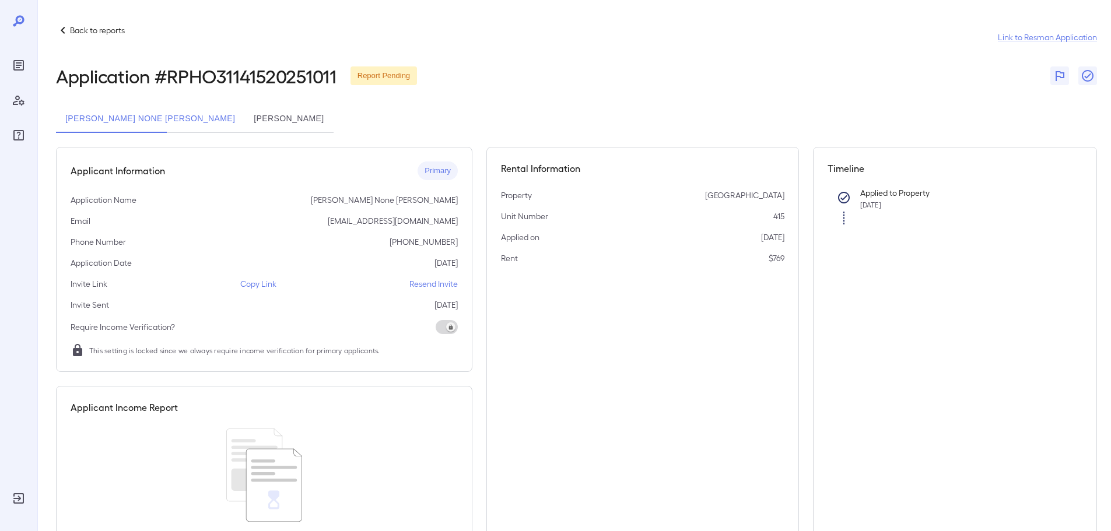
drag, startPoint x: 230, startPoint y: 115, endPoint x: 209, endPoint y: 115, distance: 20.4
click at [244, 114] on button "[PERSON_NAME]" at bounding box center [288, 119] width 89 height 28
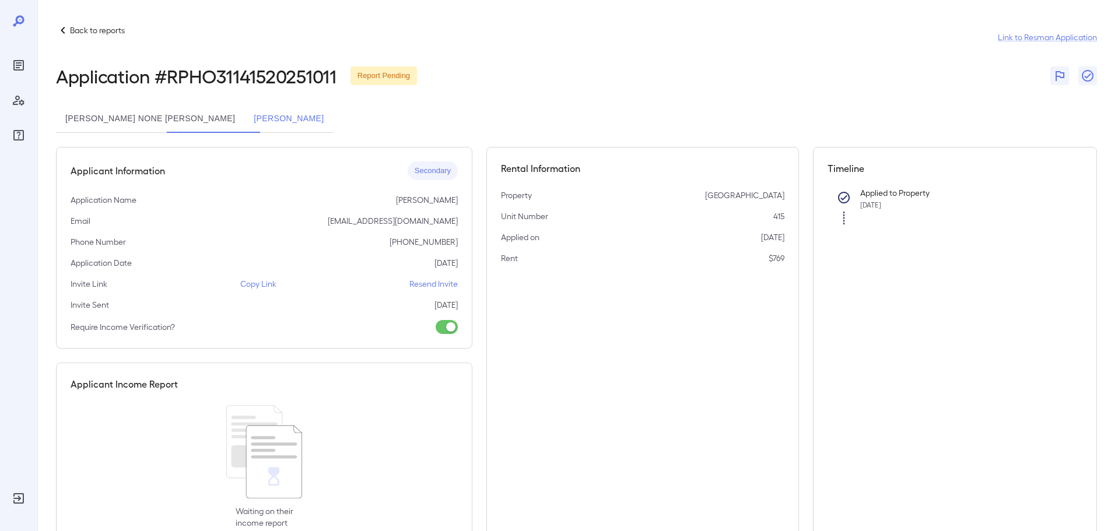
click at [117, 124] on button "[PERSON_NAME] None [PERSON_NAME]" at bounding box center [150, 119] width 188 height 28
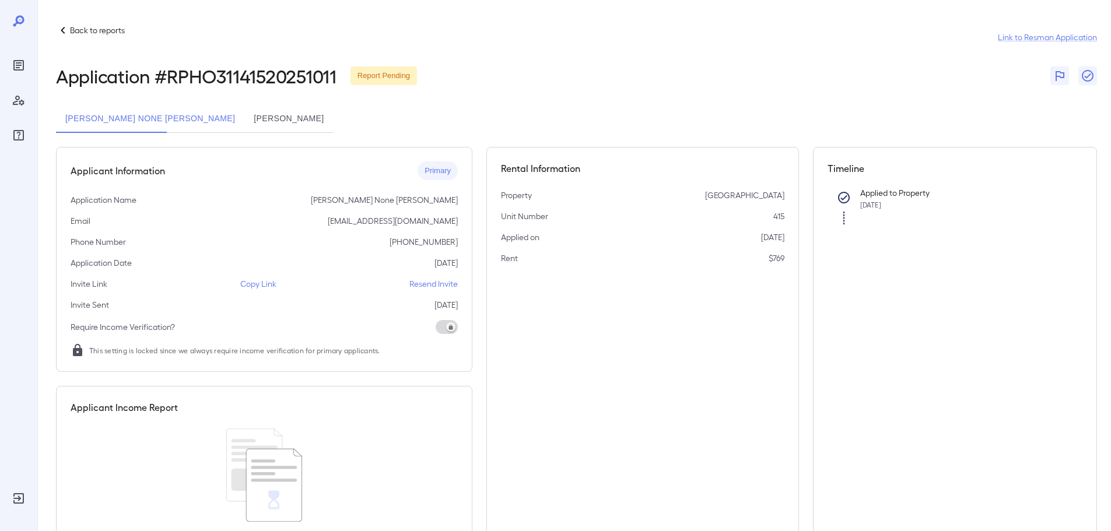
click at [94, 28] on p "Back to reports" at bounding box center [97, 30] width 55 height 12
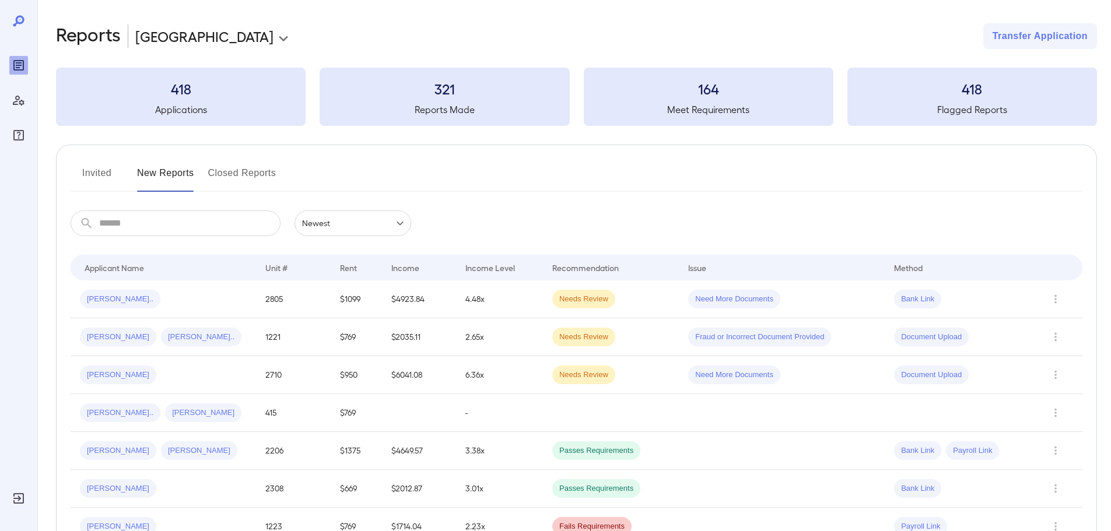
click at [97, 176] on button "Invited" at bounding box center [97, 178] width 52 height 28
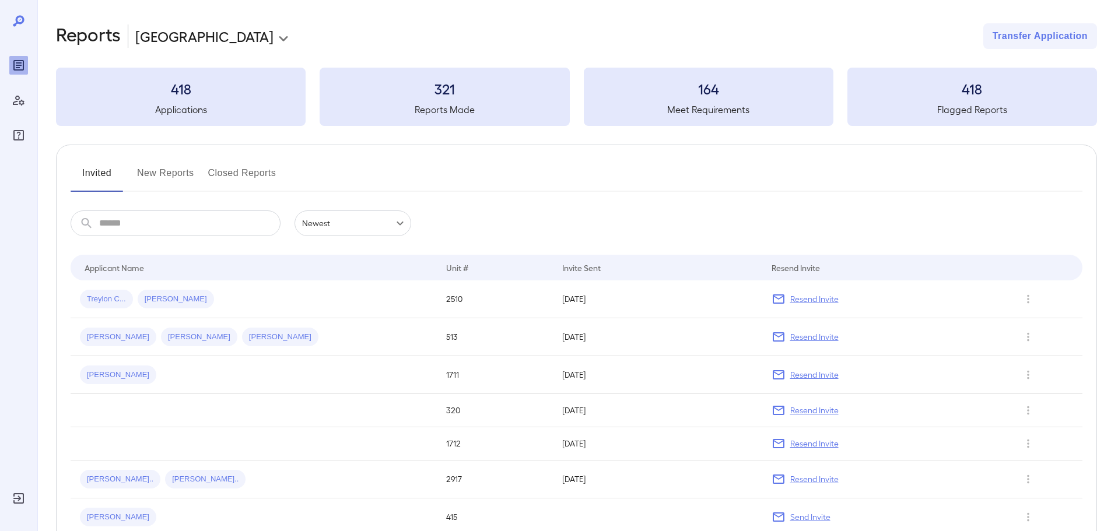
click at [171, 171] on button "New Reports" at bounding box center [165, 178] width 57 height 28
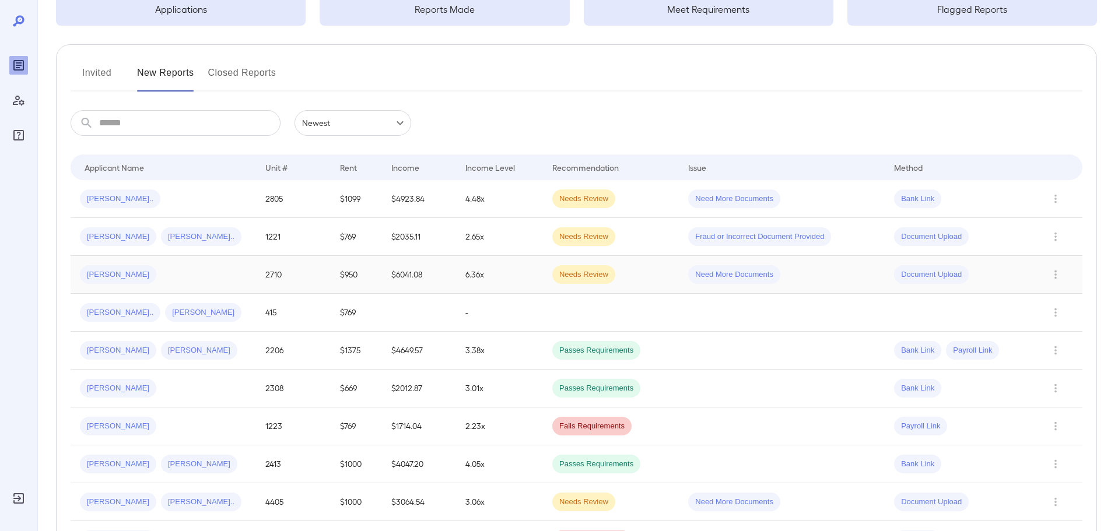
scroll to position [117, 0]
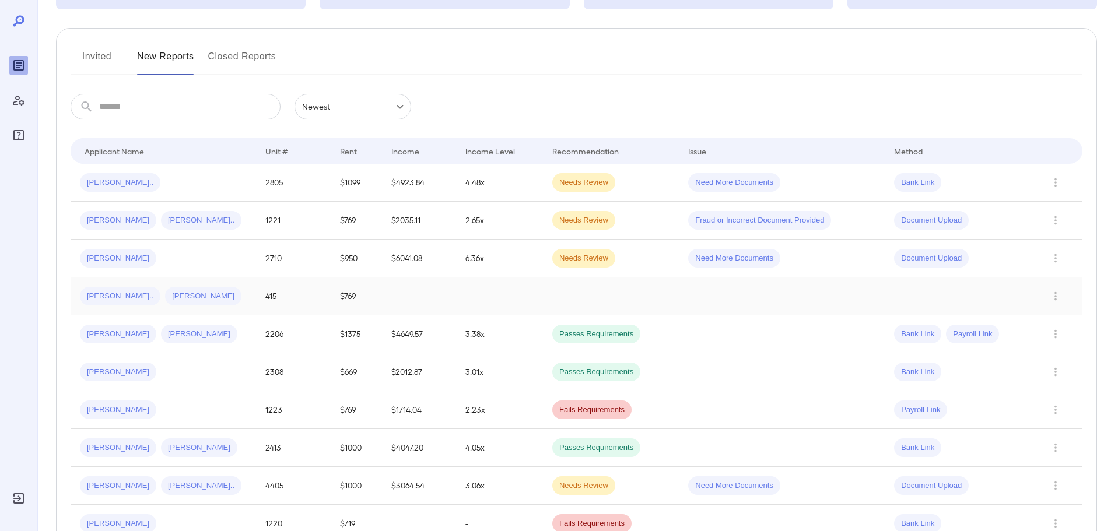
click at [456, 298] on td at bounding box center [419, 297] width 74 height 38
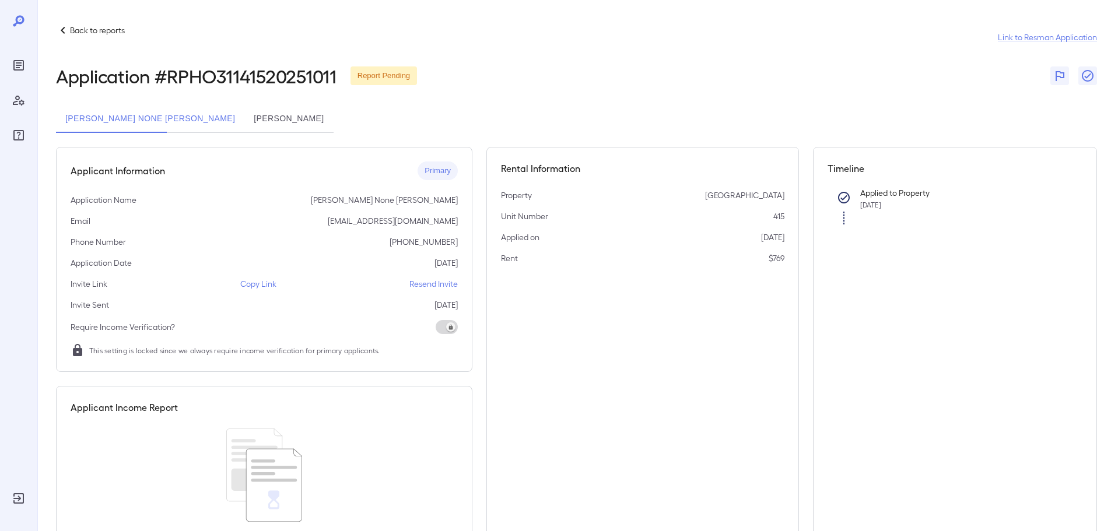
click at [61, 26] on icon at bounding box center [63, 30] width 14 height 14
